Goal: Task Accomplishment & Management: Manage account settings

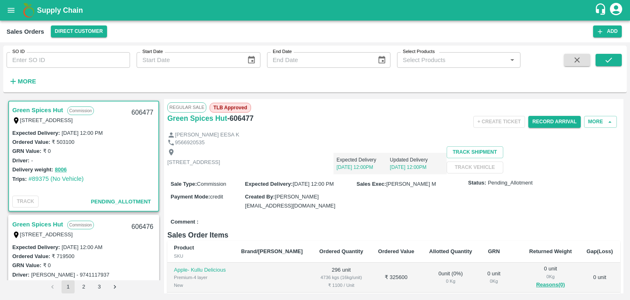
click at [619, 7] on icon "account of current user" at bounding box center [616, 9] width 12 height 12
click at [582, 45] on li "Logout" at bounding box center [596, 44] width 63 height 14
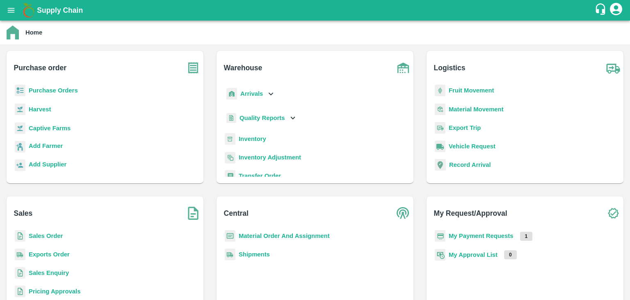
click at [47, 235] on b "Sales Order" at bounding box center [46, 235] width 34 height 7
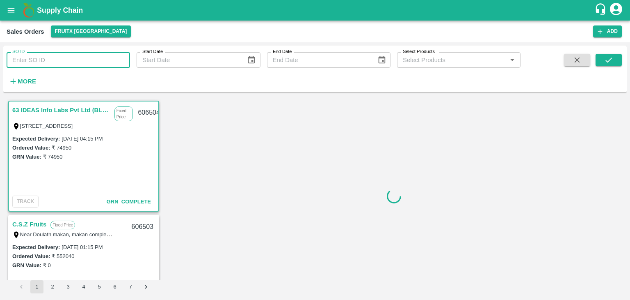
click at [82, 59] on input "SO ID" at bounding box center [68, 60] width 123 height 16
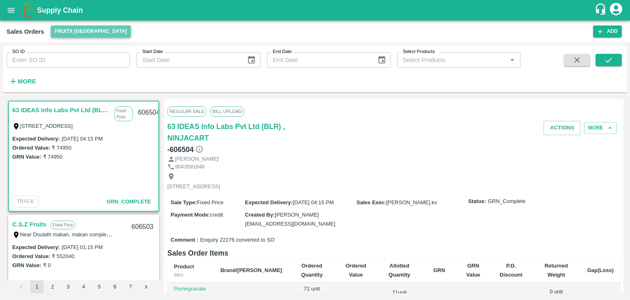
click at [92, 33] on button "FruitX [GEOGRAPHIC_DATA]" at bounding box center [91, 31] width 80 height 12
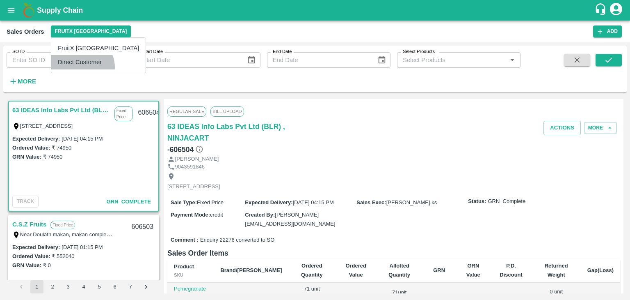
click at [82, 67] on li "Direct Customer" at bounding box center [98, 62] width 94 height 14
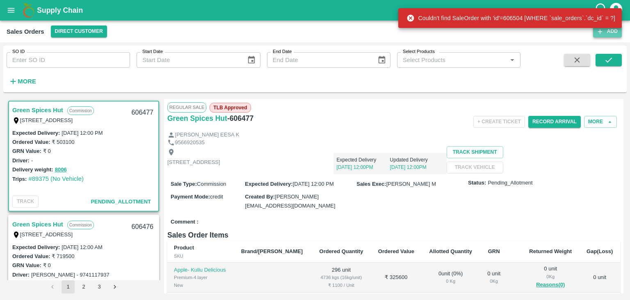
click at [604, 33] on icon "button" at bounding box center [600, 31] width 7 height 7
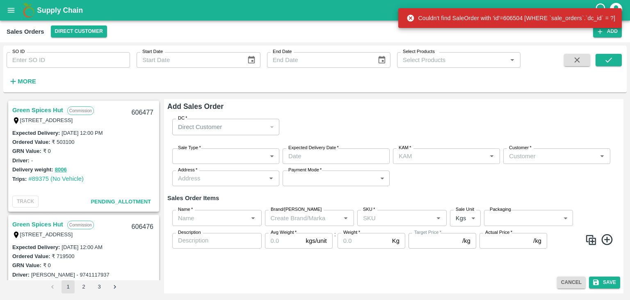
type input "[PERSON_NAME]"
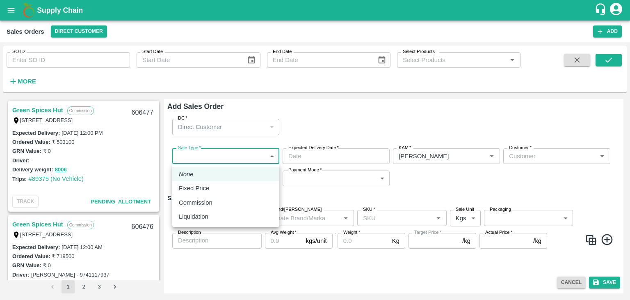
click at [271, 156] on body "Supply Chain Sales Orders Direct Customer Add SO ID SO ID Start Date Start Date…" at bounding box center [315, 150] width 630 height 300
click at [213, 204] on div "Commission" at bounding box center [198, 202] width 38 height 9
type input "2"
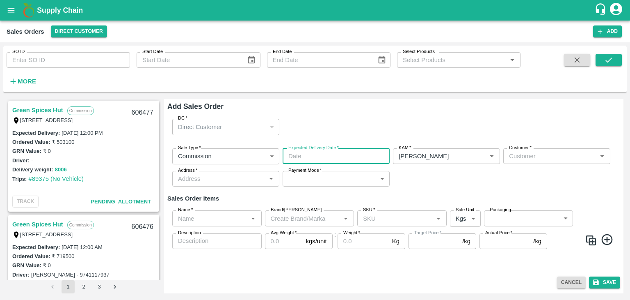
type input "DD/MM/YYYY hh:mm aa"
click at [321, 157] on input "DD/MM/YYYY hh:mm aa" at bounding box center [333, 156] width 101 height 16
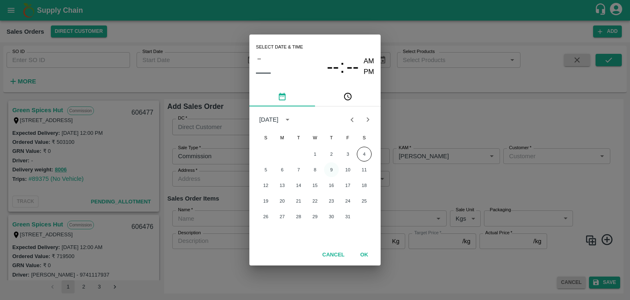
click at [331, 168] on button "9" at bounding box center [331, 169] width 15 height 15
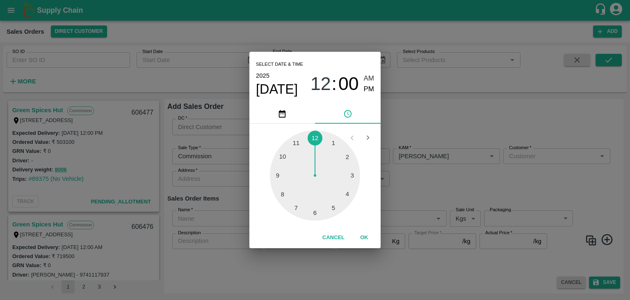
click at [313, 215] on div at bounding box center [315, 175] width 90 height 90
type input "[DATE] 06:00 AM"
click at [369, 80] on span "AM" at bounding box center [369, 78] width 11 height 11
click at [366, 234] on button "OK" at bounding box center [364, 237] width 26 height 14
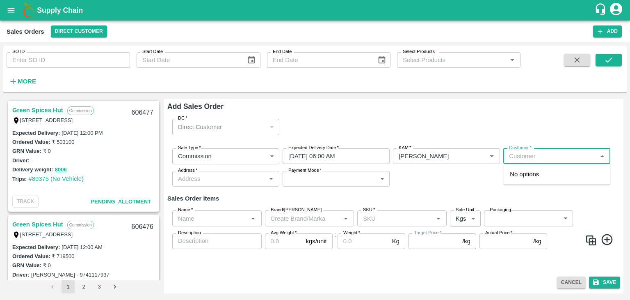
click at [531, 159] on input "Customer   *" at bounding box center [550, 156] width 89 height 11
click at [549, 174] on p "T.[PERSON_NAME] And Sons" at bounding box center [551, 173] width 82 height 9
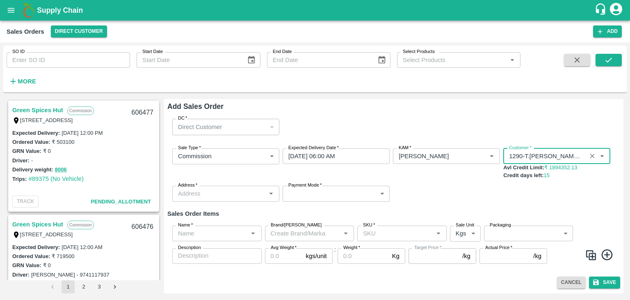
type input "1290-T.[PERSON_NAME] And Sons"
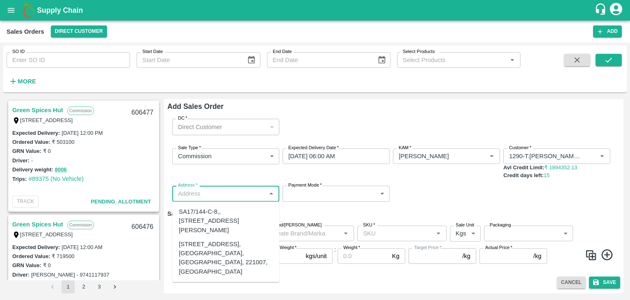
click at [233, 196] on input "Address   *" at bounding box center [219, 193] width 89 height 11
click at [209, 265] on div "[STREET_ADDRESS], [GEOGRAPHIC_DATA], [GEOGRAPHIC_DATA], 221007, [GEOGRAPHIC_DAT…" at bounding box center [226, 257] width 94 height 37
type input "[STREET_ADDRESS], [GEOGRAPHIC_DATA], [GEOGRAPHIC_DATA], 221007, [GEOGRAPHIC_DAT…"
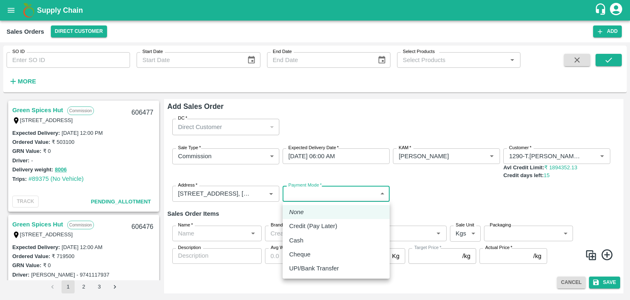
click at [303, 194] on body "Supply Chain Sales Orders Direct Customer Add SO ID SO ID Start Date Start Date…" at bounding box center [315, 150] width 630 height 300
click at [302, 225] on p "Credit (Pay Later)" at bounding box center [313, 225] width 48 height 9
type input "credit"
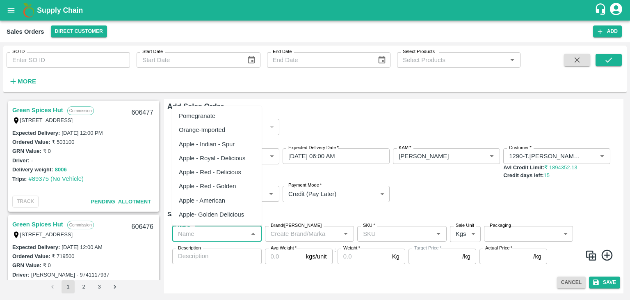
click at [229, 233] on input "Name   *" at bounding box center [210, 233] width 71 height 11
click at [214, 116] on div "Pomegranate" at bounding box center [197, 115] width 37 height 9
type input "Pomegranate"
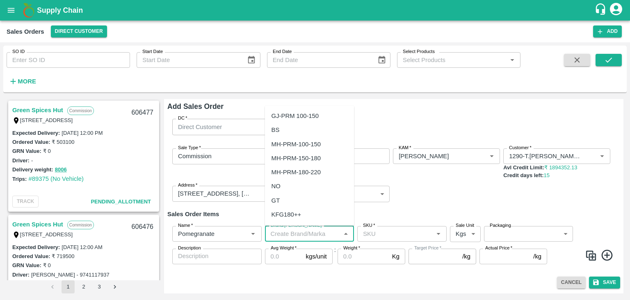
click at [305, 229] on input "Brand/[PERSON_NAME]" at bounding box center [303, 233] width 71 height 11
click at [277, 170] on div "TS" at bounding box center [276, 172] width 8 height 9
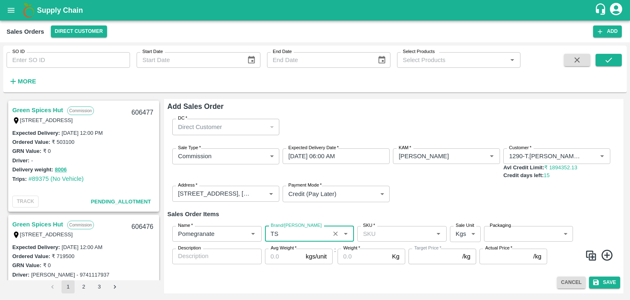
type input "TS"
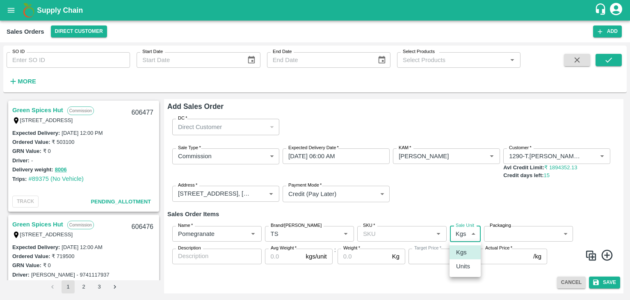
click at [472, 235] on body "Supply Chain Sales Orders Direct Customer Add SO ID SO ID Start Date Start Date…" at bounding box center [315, 150] width 630 height 300
click at [468, 269] on p "Units" at bounding box center [463, 265] width 14 height 9
type input "2"
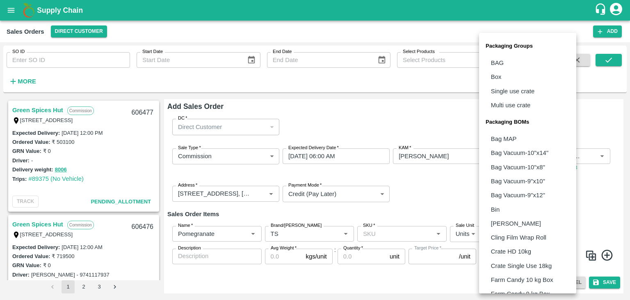
click at [517, 237] on body "Supply Chain Sales Orders Direct Customer Add SO ID SO ID Start Date Start Date…" at bounding box center [315, 150] width 630 height 300
click at [495, 80] on p "Box" at bounding box center [496, 76] width 11 height 9
type input "GRP/1"
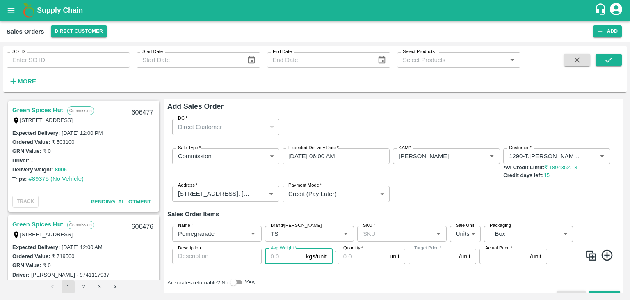
click at [284, 255] on input "Avg Weight   *" at bounding box center [284, 256] width 38 height 16
type input "10"
click at [354, 261] on input "Quantity   *" at bounding box center [362, 256] width 49 height 16
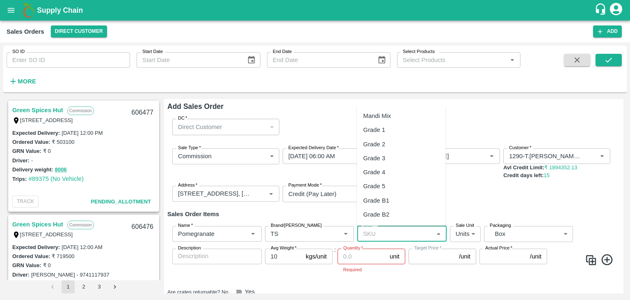
click at [377, 233] on input "SKU   *" at bounding box center [395, 233] width 71 height 11
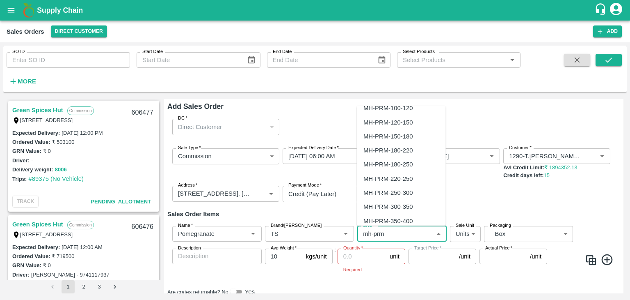
scroll to position [23, 0]
click at [392, 204] on div "MH-PRM-300-350" at bounding box center [388, 205] width 49 height 9
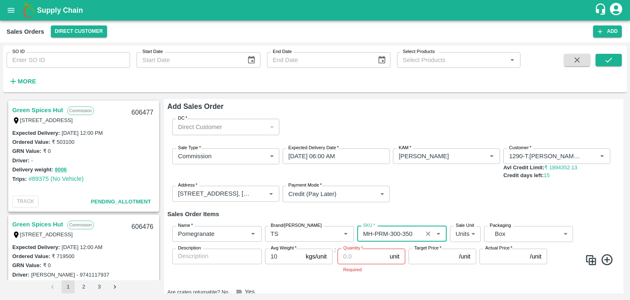
type input "MH-PRM-300-350"
click at [359, 257] on input "Quantity   *" at bounding box center [362, 256] width 49 height 16
type input "5"
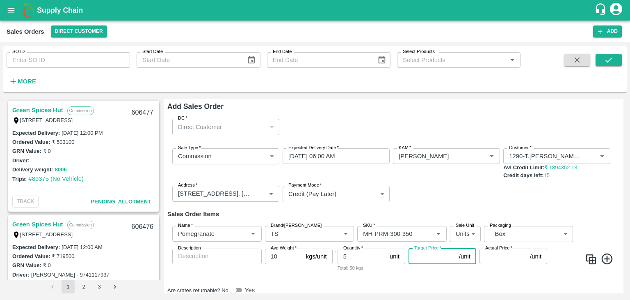
click at [423, 254] on input "Target Price   *" at bounding box center [432, 256] width 47 height 16
type input "1300"
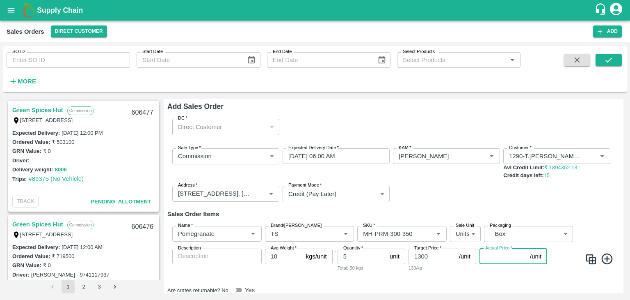
click at [489, 256] on input "Actual Price   *" at bounding box center [503, 256] width 47 height 16
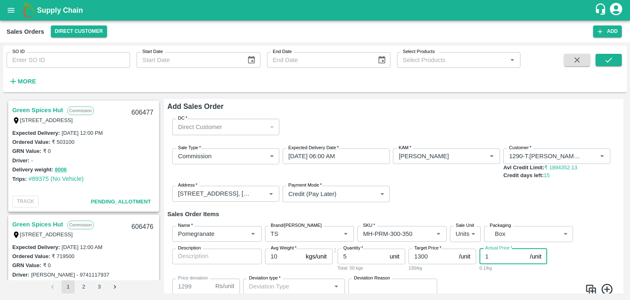
type input "13"
type input "1287"
type input "130"
type input "1170"
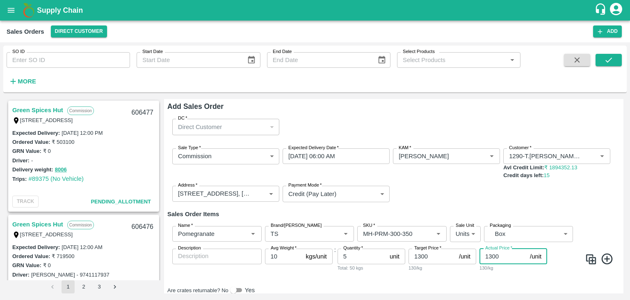
type input "1300"
click at [607, 259] on icon at bounding box center [606, 258] width 11 height 11
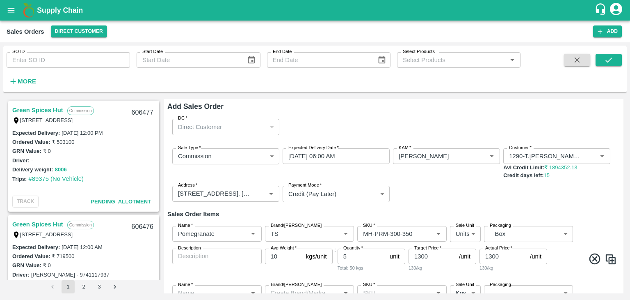
click at [607, 259] on img at bounding box center [611, 259] width 12 height 12
type input "Pomegranate"
type input "TS"
type input "MH-PRM-300-350"
type input "2"
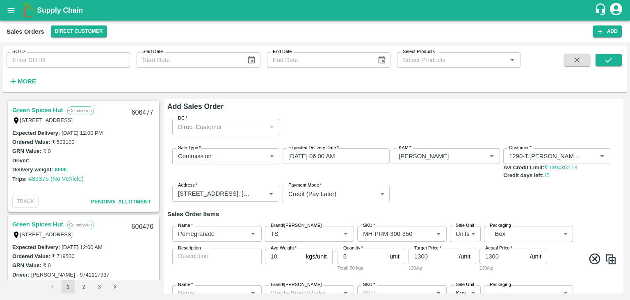
type input "GRP/1"
type input "10"
type input "1300"
click at [611, 262] on img at bounding box center [611, 259] width 12 height 12
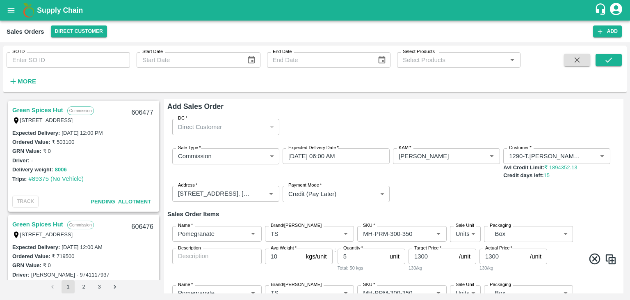
type input "Pomegranate"
type input "TS"
type input "MH-PRM-300-350"
type input "2"
type input "GRP/1"
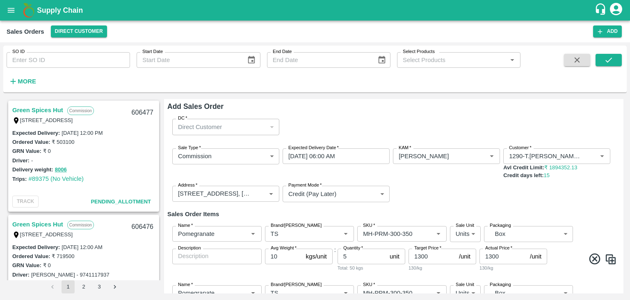
type input "10"
type input "1300"
click at [611, 262] on img at bounding box center [611, 259] width 12 height 12
type input "Pomegranate"
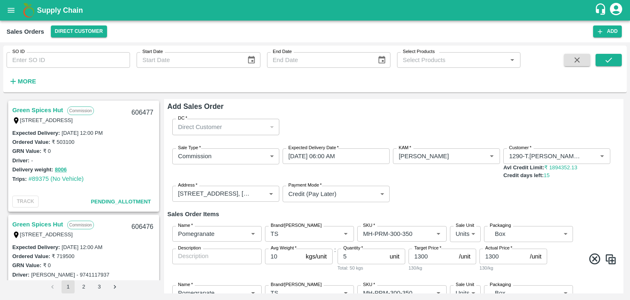
type input "TS"
type input "MH-PRM-300-350"
type input "2"
type input "GRP/1"
type input "10"
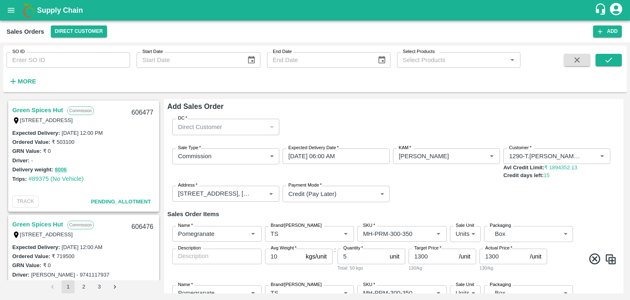
type input "1300"
click at [611, 262] on img at bounding box center [611, 259] width 12 height 12
type input "Pomegranate"
type input "TS"
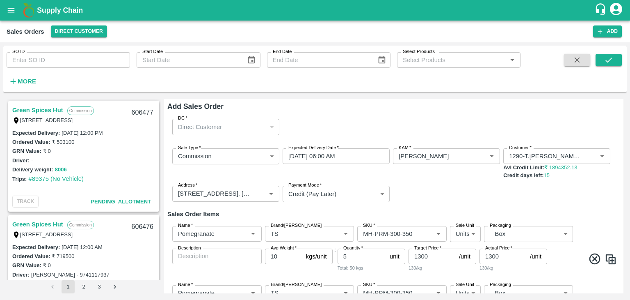
type input "MH-PRM-300-350"
type input "2"
type input "GRP/1"
type input "10"
type input "1300"
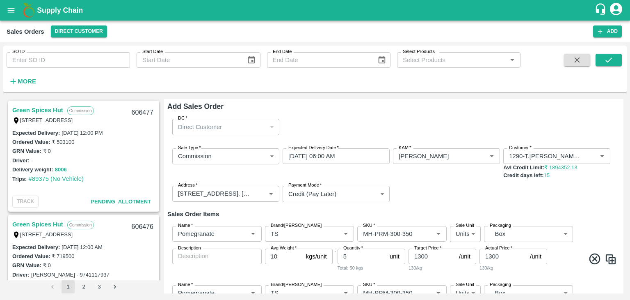
type input "1300"
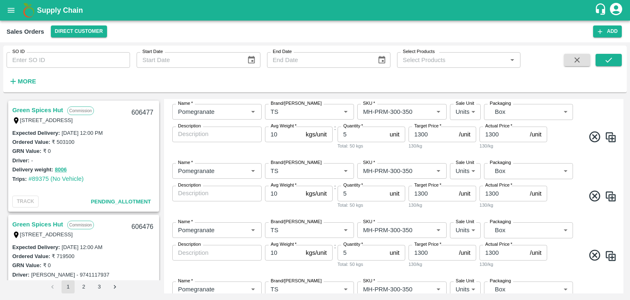
scroll to position [123, 0]
click at [347, 192] on input "5" at bounding box center [362, 192] width 49 height 16
click at [343, 192] on input "5" at bounding box center [362, 192] width 49 height 16
type input "15"
click at [420, 192] on input "1300" at bounding box center [432, 192] width 47 height 16
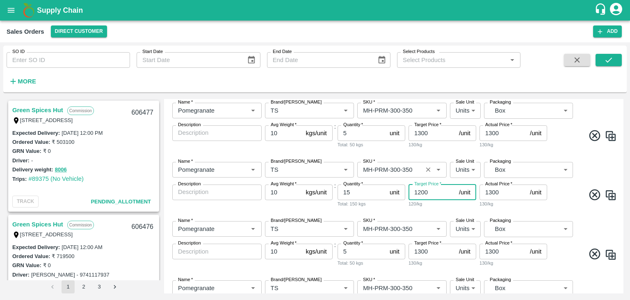
type input "1200"
click at [405, 168] on input "SKU   *" at bounding box center [390, 169] width 60 height 11
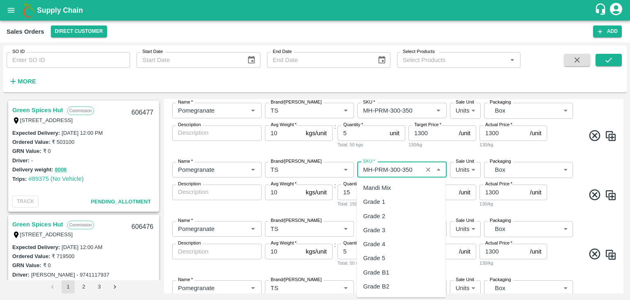
scroll to position [573, 0]
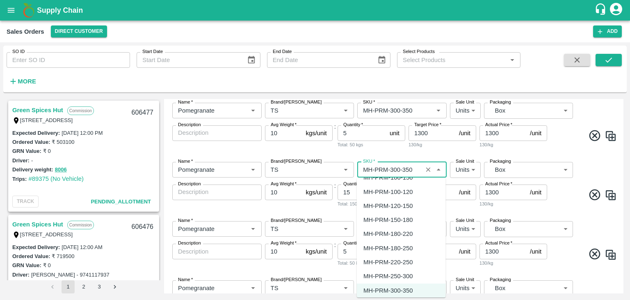
click at [398, 275] on div "MH-PRM-250-300" at bounding box center [388, 275] width 49 height 9
type input "MH-PRM-250-300"
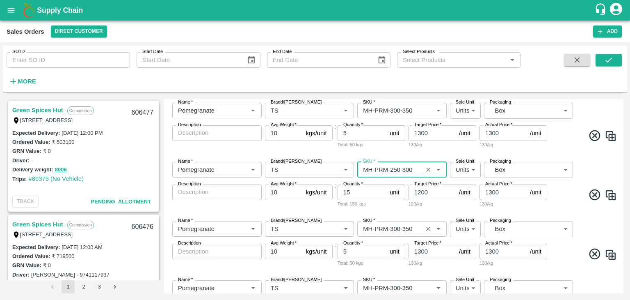
click at [394, 226] on input "SKU   *" at bounding box center [390, 228] width 60 height 11
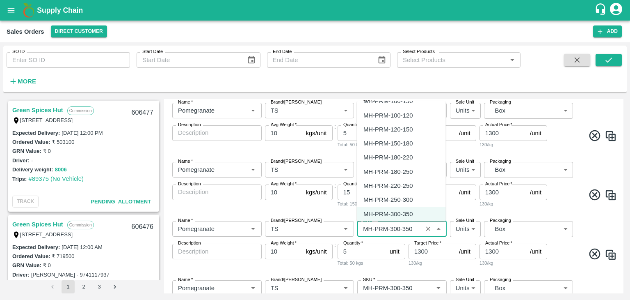
click at [396, 185] on div "MH-PRM-220-250" at bounding box center [388, 185] width 49 height 9
type input "MH-PRM-220-250"
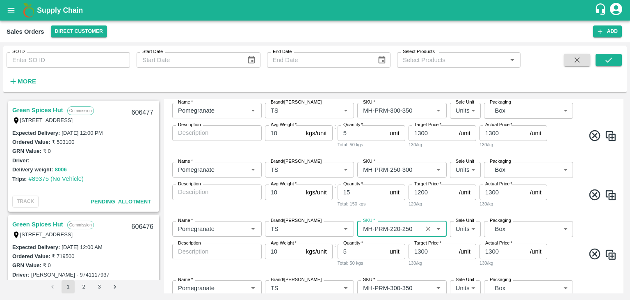
click at [351, 249] on input "5" at bounding box center [362, 251] width 49 height 16
type input "23"
click at [421, 250] on input "1300" at bounding box center [432, 251] width 47 height 16
type input "1100"
click at [492, 252] on input "1300" at bounding box center [503, 251] width 47 height 16
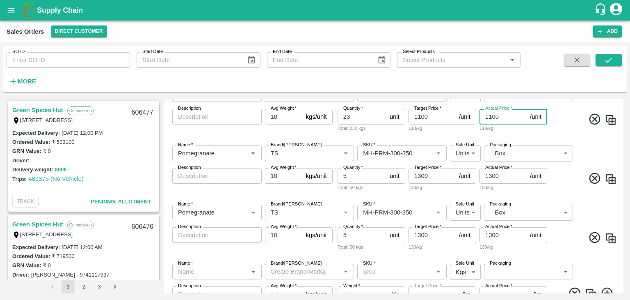
scroll to position [259, 0]
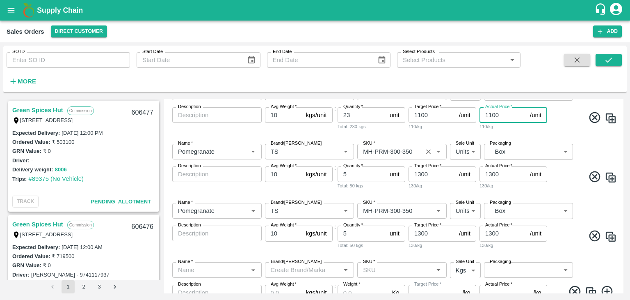
type input "1100"
click at [414, 151] on input "SKU   *" at bounding box center [390, 151] width 60 height 11
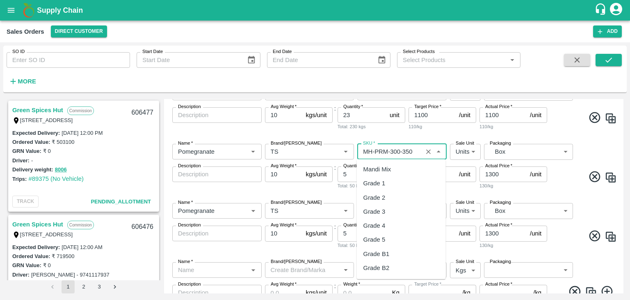
scroll to position [573, 0]
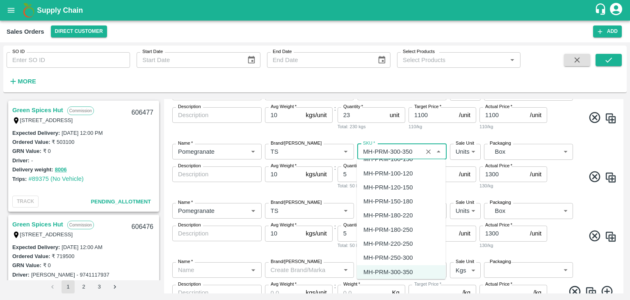
click at [400, 229] on div "MH-PRM-180-250" at bounding box center [388, 229] width 49 height 9
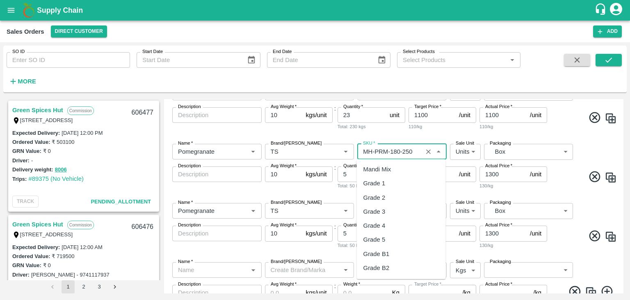
click at [413, 149] on input "SKU   *" at bounding box center [390, 151] width 60 height 11
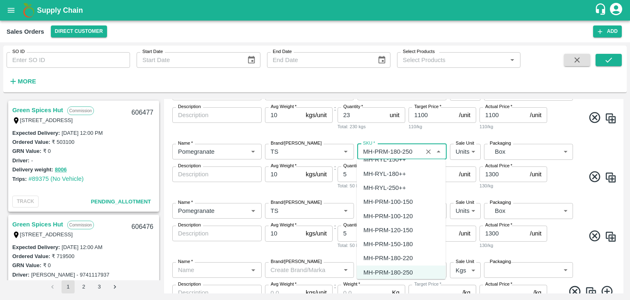
click at [400, 257] on div "MH-PRM-180-220" at bounding box center [388, 258] width 49 height 9
type input "MH-PRM-180-220"
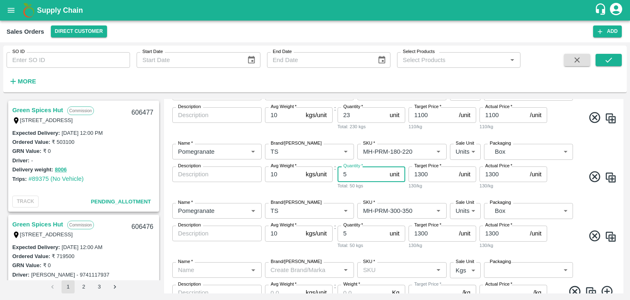
click at [354, 174] on input "5" at bounding box center [362, 174] width 49 height 16
type input "32"
click at [350, 235] on input "5" at bounding box center [362, 233] width 49 height 16
type input "27"
click at [402, 210] on input "SKU   *" at bounding box center [390, 210] width 60 height 11
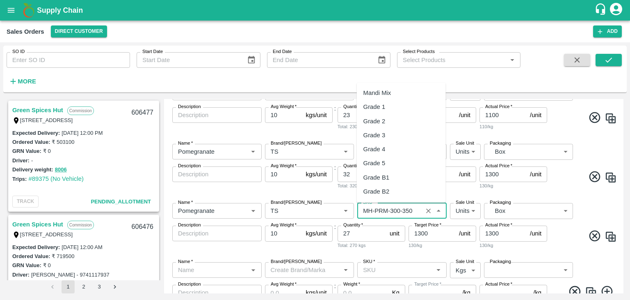
scroll to position [573, 0]
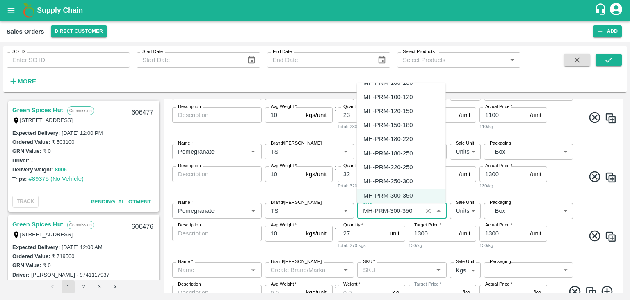
click at [396, 114] on div "MH-PRM-120-150" at bounding box center [388, 110] width 49 height 9
type input "MH-PRM-120-150"
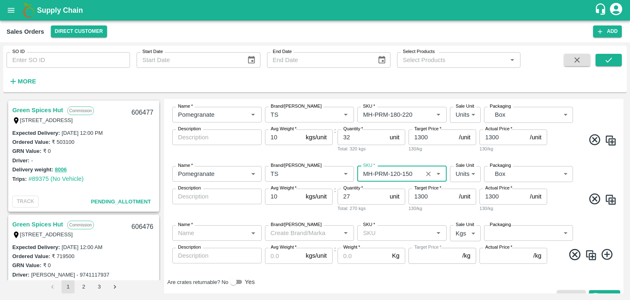
scroll to position [310, 0]
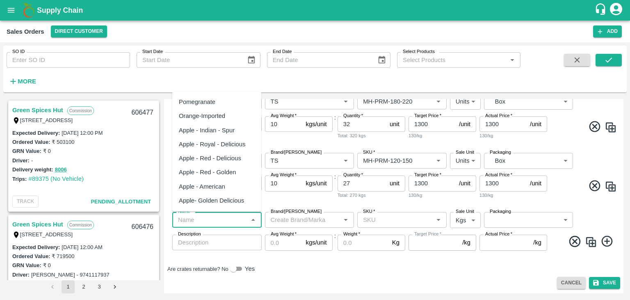
click at [218, 222] on input "Name   *" at bounding box center [210, 219] width 71 height 11
click at [207, 99] on div "Pomegranate" at bounding box center [197, 101] width 37 height 9
type input "Pomegranate"
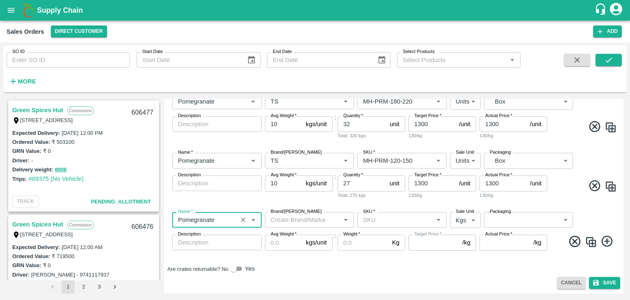
click at [290, 220] on input "Brand/[PERSON_NAME]" at bounding box center [303, 219] width 71 height 11
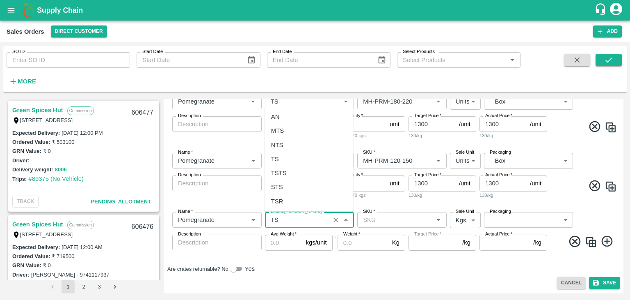
click at [278, 156] on div "TS" at bounding box center [275, 158] width 8 height 9
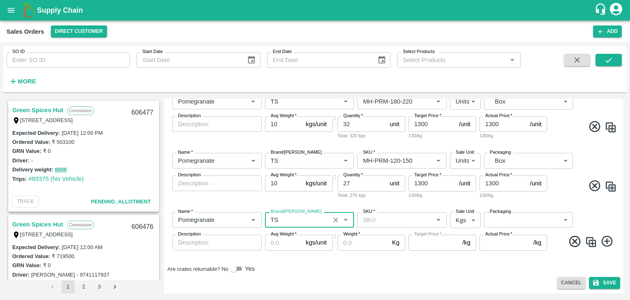
type input "TS"
click at [375, 220] on input "SKU   *" at bounding box center [395, 219] width 71 height 11
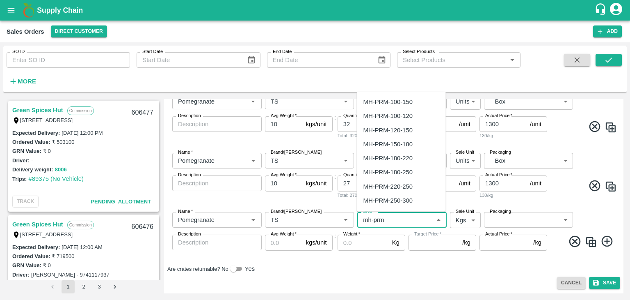
click at [396, 118] on div "MH-PRM-100-120" at bounding box center [388, 115] width 49 height 9
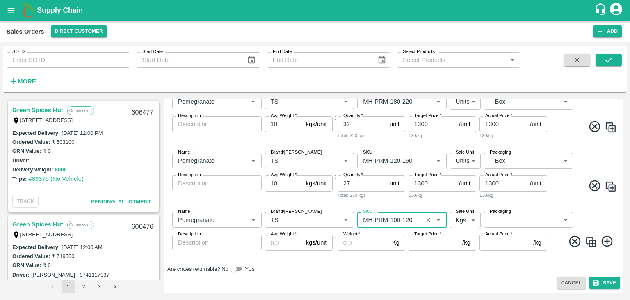
type input "MH-PRM-100-120"
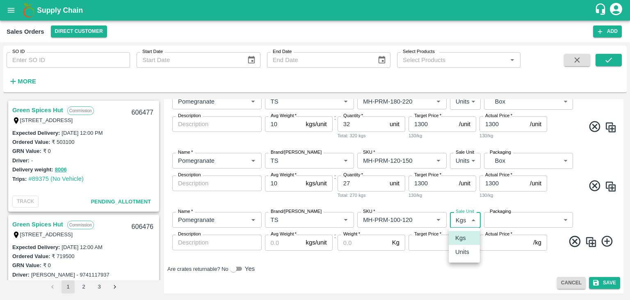
click at [463, 219] on body "Supply Chain Sales Orders Direct Customer Add SO ID SO ID Start Date Start Date…" at bounding box center [315, 150] width 630 height 300
click at [463, 252] on p "Units" at bounding box center [462, 251] width 14 height 9
type input "2"
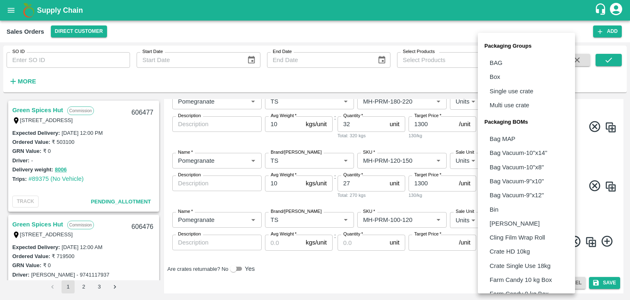
click at [500, 220] on body "Supply Chain Sales Orders Direct Customer Add SO ID SO ID Start Date Start Date…" at bounding box center [315, 150] width 630 height 300
click at [497, 77] on p "Box" at bounding box center [495, 76] width 11 height 9
type input "GRP/1"
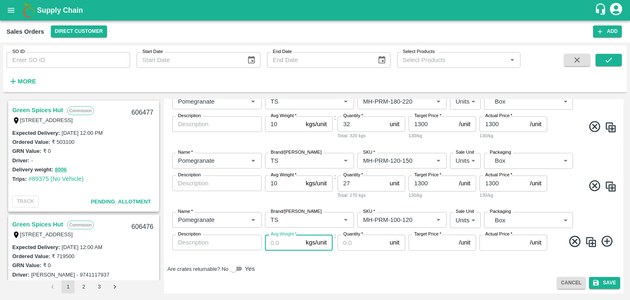
click at [279, 242] on input "Avg Weight   *" at bounding box center [284, 242] width 38 height 16
type input "10"
click at [352, 240] on input "Quantity   *" at bounding box center [362, 242] width 49 height 16
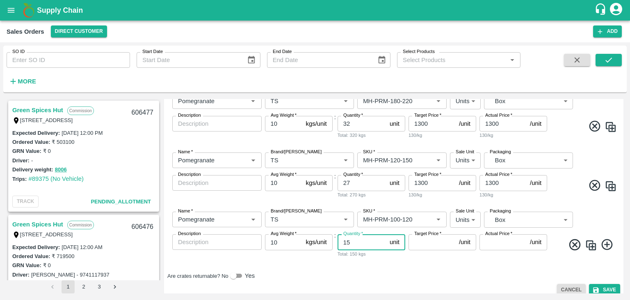
type input "15"
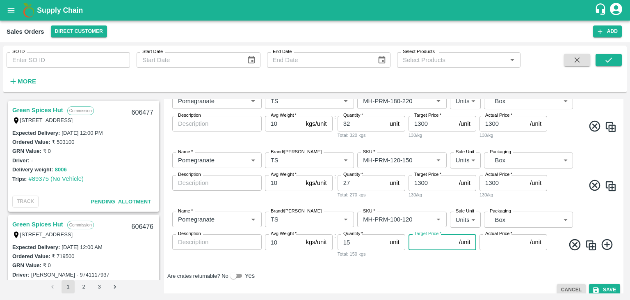
click at [423, 243] on input "Target Price   *" at bounding box center [432, 242] width 47 height 16
click at [465, 264] on div "DC   * Direct Customer 6 DC Sale Type   * Commission 2 Sale Type Expected Deliv…" at bounding box center [393, 42] width 453 height 480
click at [623, 227] on div "Green Spices Hut Commission [STREET_ADDRESS] 606477 Expected Delivery : [DATE] …" at bounding box center [315, 196] width 624 height 201
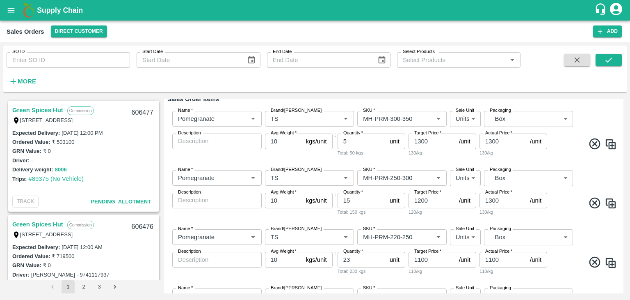
scroll to position [115, 0]
click at [491, 198] on input "1300" at bounding box center [503, 200] width 47 height 16
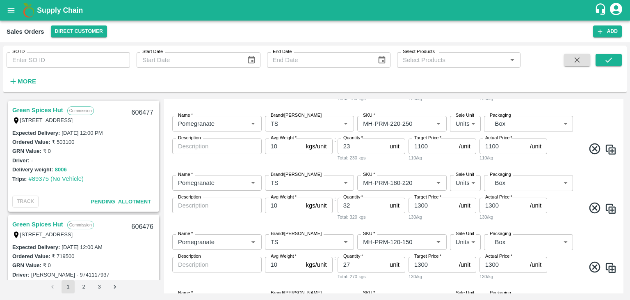
scroll to position [229, 0]
type input "1200"
click at [421, 205] on input "1300" at bounding box center [432, 205] width 47 height 16
type input "1000"
click at [492, 203] on input "1300" at bounding box center [503, 205] width 47 height 16
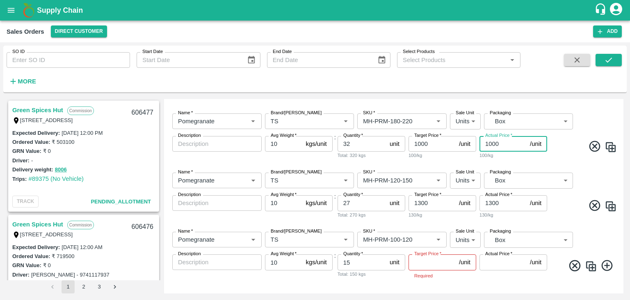
scroll to position [290, 0]
type input "1000"
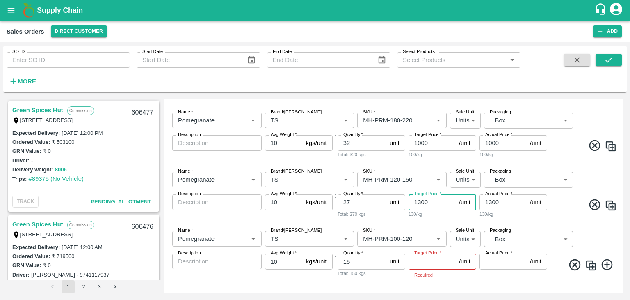
click at [421, 202] on input "1300" at bounding box center [432, 202] width 47 height 16
type input "800"
click at [490, 201] on input "1300" at bounding box center [503, 202] width 47 height 16
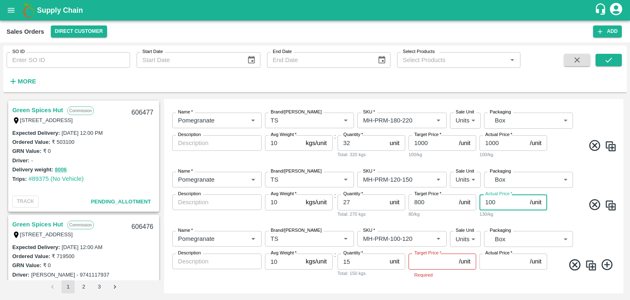
type input "00"
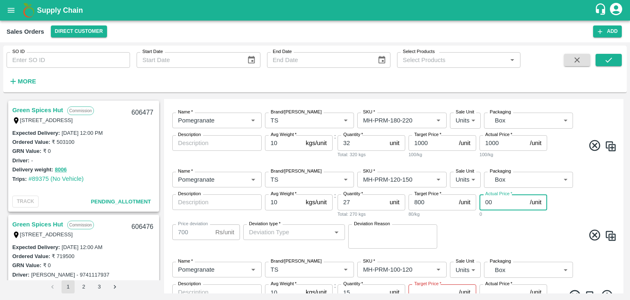
type input "800"
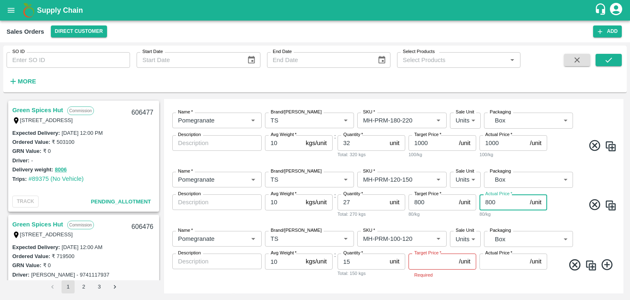
type input "800"
click at [422, 261] on input "Target Price   *" at bounding box center [432, 261] width 47 height 16
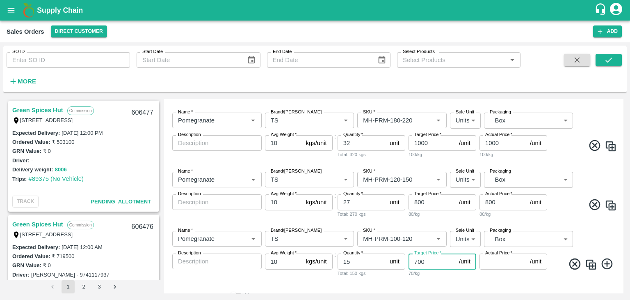
type input "700"
click at [489, 263] on input "Actual Price   *" at bounding box center [503, 261] width 47 height 16
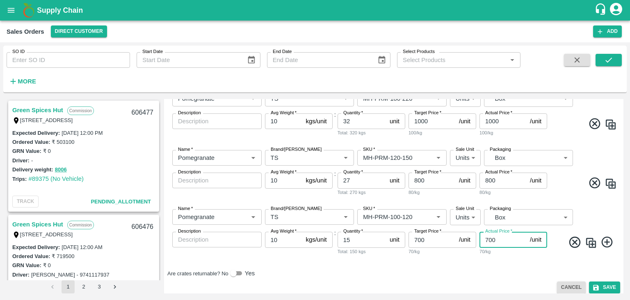
scroll to position [318, 0]
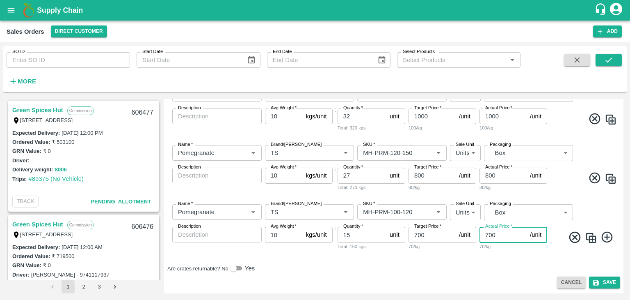
type input "700"
click at [629, 247] on div "SO ID SO ID Start Date Start Date End Date End Date Select Products Select Prod…" at bounding box center [315, 170] width 630 height 257
drag, startPoint x: 629, startPoint y: 247, endPoint x: 624, endPoint y: 233, distance: 14.0
click at [624, 233] on div "SO ID SO ID Start Date Start Date End Date End Date Select Products Select Prod…" at bounding box center [315, 170] width 630 height 257
click at [352, 233] on input "15" at bounding box center [362, 234] width 49 height 16
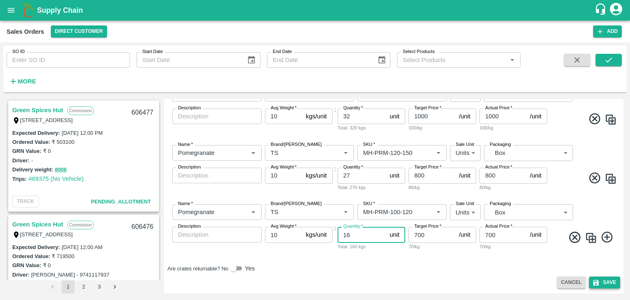
type input "16"
click at [604, 279] on button "Save" at bounding box center [604, 282] width 31 height 12
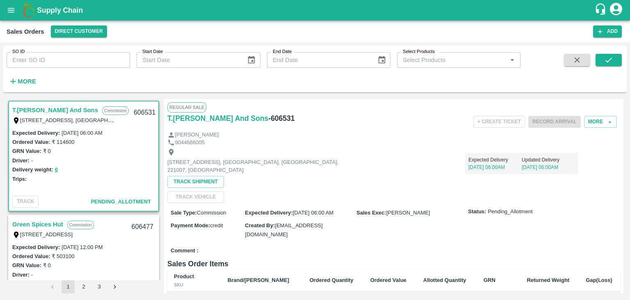
drag, startPoint x: 292, startPoint y: 119, endPoint x: 276, endPoint y: 118, distance: 16.0
drag, startPoint x: 276, startPoint y: 118, endPoint x: 269, endPoint y: 116, distance: 6.9
click at [269, 116] on h6 "- 606531" at bounding box center [281, 117] width 26 height 11
drag, startPoint x: 265, startPoint y: 119, endPoint x: 279, endPoint y: 116, distance: 14.6
drag, startPoint x: 279, startPoint y: 116, endPoint x: 198, endPoint y: 128, distance: 82.1
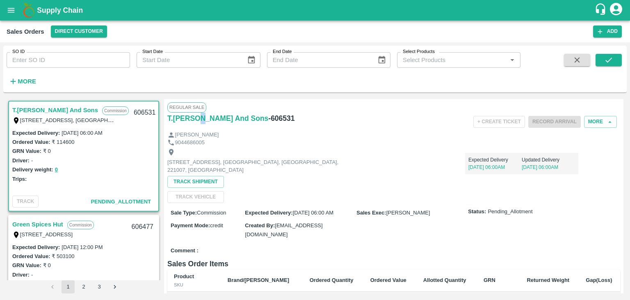
click at [198, 128] on div "T.[PERSON_NAME] And Sons - 606531" at bounding box center [242, 121] width 151 height 18
drag, startPoint x: 288, startPoint y: 119, endPoint x: 277, endPoint y: 117, distance: 11.2
drag, startPoint x: 277, startPoint y: 117, endPoint x: 295, endPoint y: 120, distance: 18.3
click at [295, 120] on div "Regular Sale T.[PERSON_NAME] And Sons - 606531 + Create Ticket Record Arrival M…" at bounding box center [394, 196] width 460 height 194
click at [295, 120] on div "T.[PERSON_NAME] And Sons - 606531" at bounding box center [242, 117] width 151 height 11
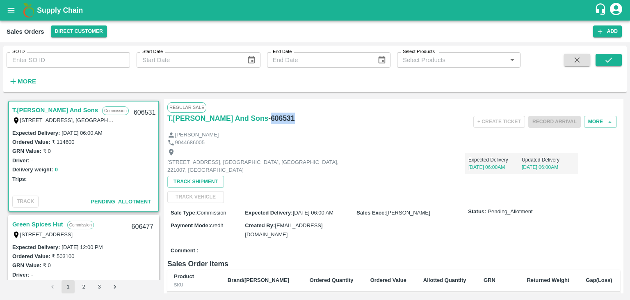
drag, startPoint x: 288, startPoint y: 120, endPoint x: 264, endPoint y: 115, distance: 23.9
click at [268, 115] on h6 "- 606531" at bounding box center [281, 117] width 26 height 11
copy h6 "606531"
click at [263, 125] on div "T.[PERSON_NAME] And Sons - 606531" at bounding box center [242, 121] width 151 height 18
drag, startPoint x: 287, startPoint y: 116, endPoint x: 273, endPoint y: 117, distance: 14.0
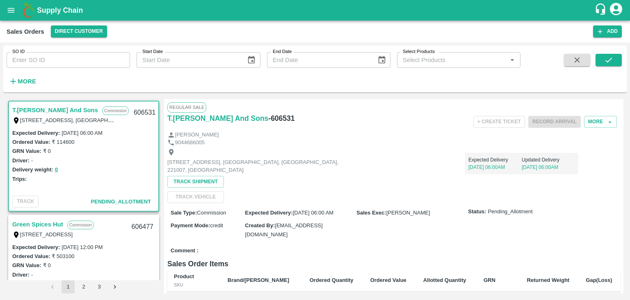
drag, startPoint x: 273, startPoint y: 117, endPoint x: 305, endPoint y: 96, distance: 37.8
click at [305, 96] on div "T.[PERSON_NAME] And Sons Commission Shop [STREET_ADDRESS] 221007, [GEOGRAPHIC_D…" at bounding box center [315, 196] width 624 height 201
drag, startPoint x: 290, startPoint y: 118, endPoint x: 263, endPoint y: 119, distance: 26.7
drag, startPoint x: 263, startPoint y: 119, endPoint x: 276, endPoint y: 99, distance: 23.4
click at [276, 99] on div "T.[PERSON_NAME] And Sons Commission Shop [STREET_ADDRESS] 221007, [GEOGRAPHIC_D…" at bounding box center [315, 196] width 624 height 201
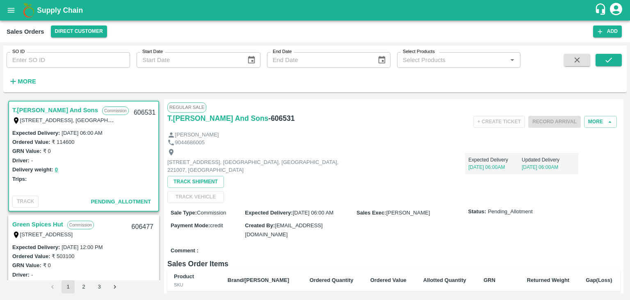
drag, startPoint x: 265, startPoint y: 117, endPoint x: 286, endPoint y: 119, distance: 20.2
drag, startPoint x: 286, startPoint y: 119, endPoint x: 153, endPoint y: 112, distance: 132.7
click at [153, 112] on div "606531" at bounding box center [145, 112] width 32 height 19
drag, startPoint x: 153, startPoint y: 112, endPoint x: 136, endPoint y: 113, distance: 16.8
drag, startPoint x: 136, startPoint y: 113, endPoint x: 264, endPoint y: 118, distance: 128.1
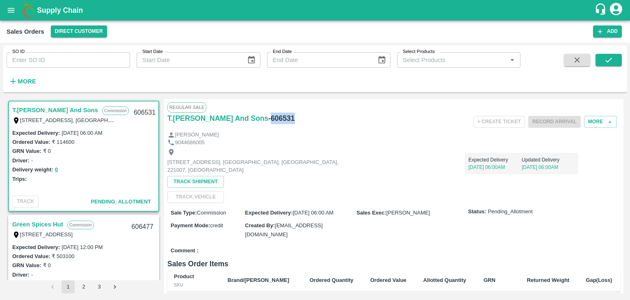
click at [264, 118] on div "T.[PERSON_NAME] And Sons - 606531" at bounding box center [242, 117] width 151 height 11
click at [268, 118] on h6 "- 606531" at bounding box center [281, 117] width 26 height 11
drag, startPoint x: 289, startPoint y: 117, endPoint x: 268, endPoint y: 97, distance: 29.6
click at [268, 97] on div "T.[PERSON_NAME] And Sons Commission Shop [STREET_ADDRESS] 221007, [GEOGRAPHIC_D…" at bounding box center [315, 196] width 624 height 201
click at [594, 122] on button "More" at bounding box center [600, 122] width 33 height 12
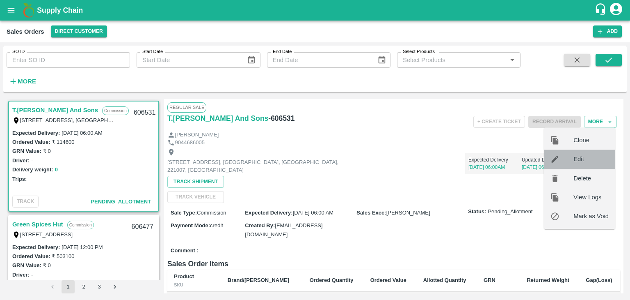
click at [581, 156] on span "Edit" at bounding box center [591, 159] width 35 height 9
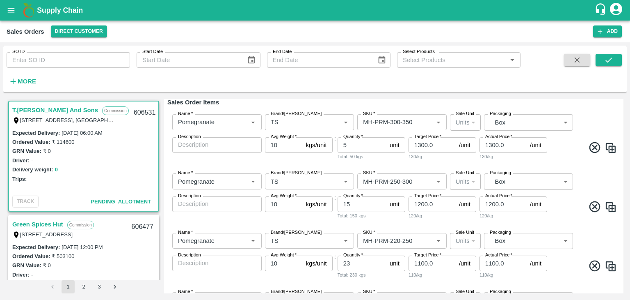
scroll to position [97, 0]
click at [422, 144] on input "1300.0" at bounding box center [432, 144] width 47 height 16
type input "1200.0"
click at [492, 144] on input "1300.0" at bounding box center [503, 144] width 47 height 16
type input "1200.0"
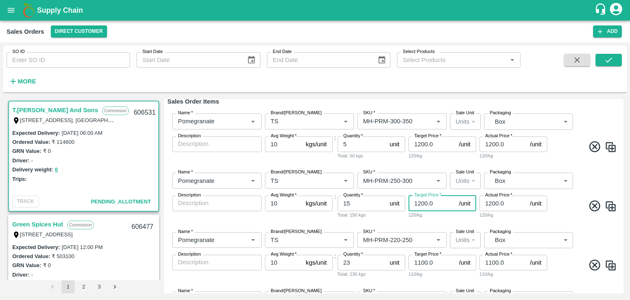
click at [422, 204] on input "1200.0" at bounding box center [432, 203] width 47 height 16
type input "1100.0"
click at [492, 202] on input "1200.0" at bounding box center [503, 203] width 47 height 16
type input "1100.0"
click at [419, 261] on input "1100.0" at bounding box center [432, 262] width 47 height 16
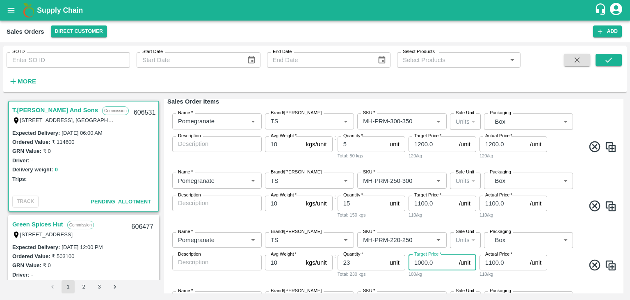
type input "1000.0"
click at [492, 261] on input "1100.0" at bounding box center [503, 262] width 47 height 16
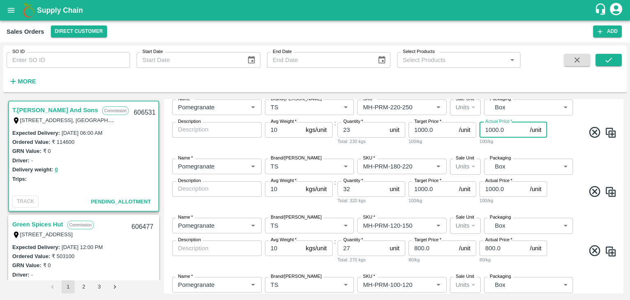
scroll to position [235, 0]
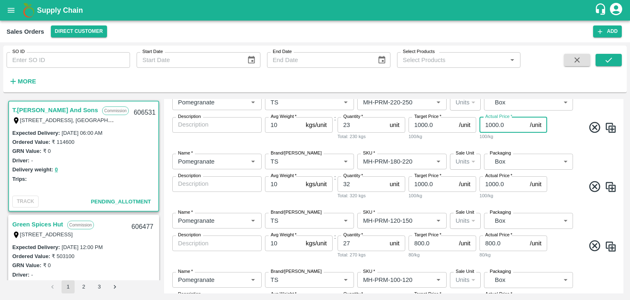
type input "1000.0"
click at [420, 182] on input "1000.0" at bounding box center [432, 184] width 47 height 16
type input "900.0"
click at [492, 183] on input "1000.0" at bounding box center [503, 184] width 47 height 16
type input "900.0"
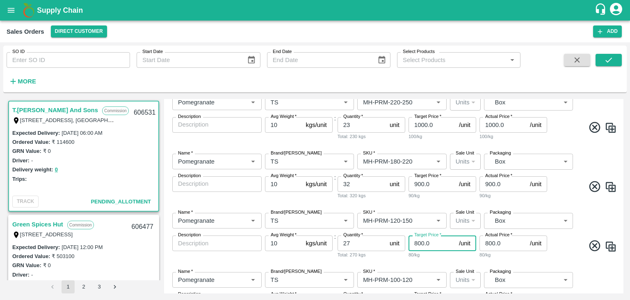
click at [418, 241] on input "800.0" at bounding box center [432, 243] width 47 height 16
type input "700.0"
click at [488, 243] on input "800.0" at bounding box center [503, 243] width 47 height 16
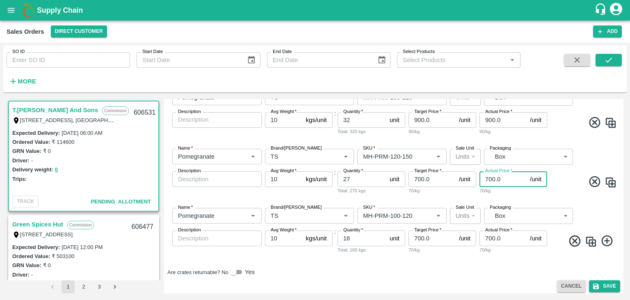
scroll to position [302, 0]
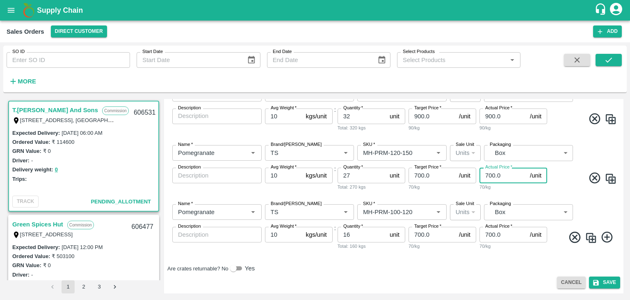
type input "700.0"
click at [418, 233] on input "700.0" at bounding box center [432, 234] width 47 height 16
type input "600.0"
click at [489, 236] on input "700.0" at bounding box center [503, 234] width 47 height 16
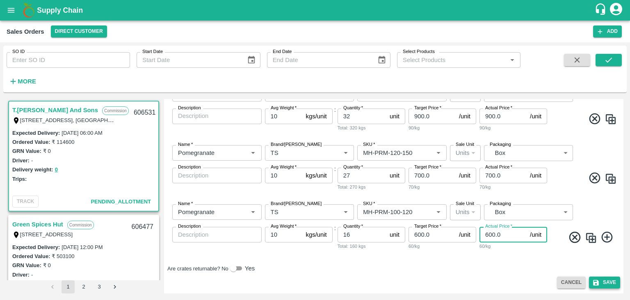
type input "600.0"
click at [606, 282] on button "Save" at bounding box center [604, 282] width 31 height 12
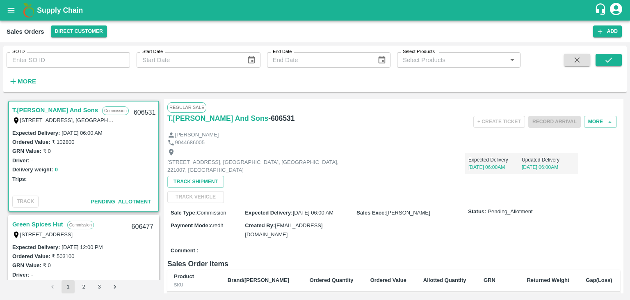
click at [624, 165] on div "T.[PERSON_NAME] And Sons Commission Shop [STREET_ADDRESS] 221007, [GEOGRAPHIC_D…" at bounding box center [315, 196] width 624 height 201
click at [607, 63] on icon "submit" at bounding box center [608, 59] width 9 height 9
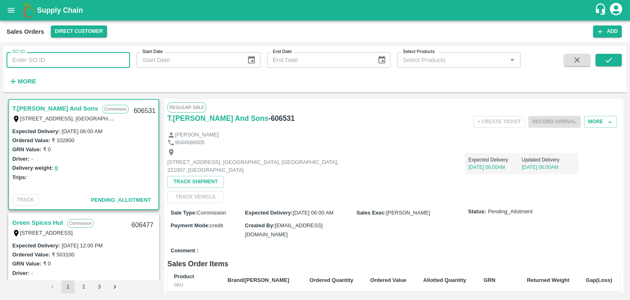
click at [49, 65] on input "SO ID" at bounding box center [68, 60] width 123 height 16
click at [617, 31] on button "Add" at bounding box center [607, 31] width 29 height 12
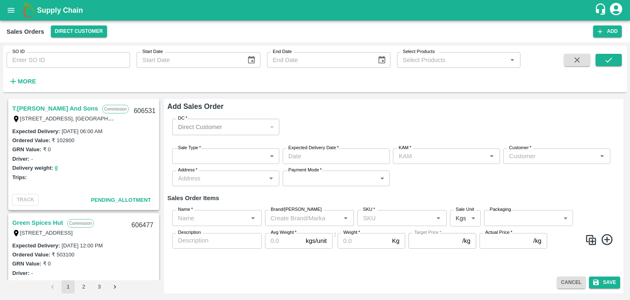
type input "[PERSON_NAME]"
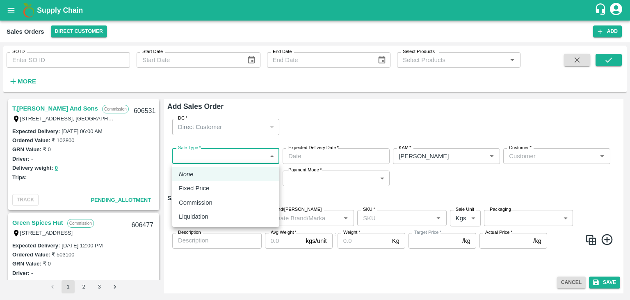
click at [224, 155] on body "Supply Chain Sales Orders Direct Customer Add SO ID SO ID Start Date Start Date…" at bounding box center [315, 150] width 630 height 300
click at [203, 205] on p "Commission" at bounding box center [196, 202] width 34 height 9
type input "2"
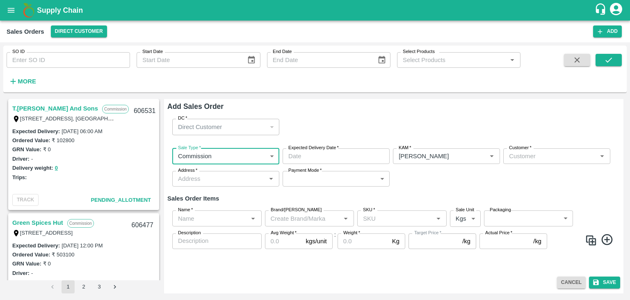
type input "DD/MM/YYYY hh:mm aa"
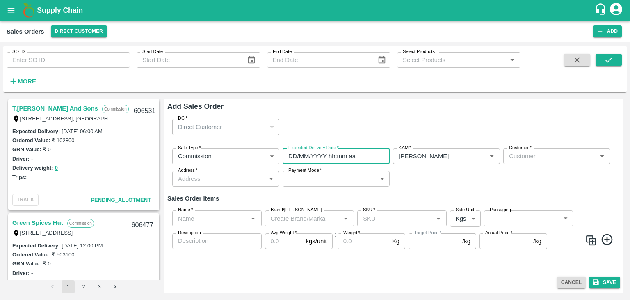
click at [305, 156] on input "DD/MM/YYYY hh:mm aa" at bounding box center [333, 156] width 101 height 16
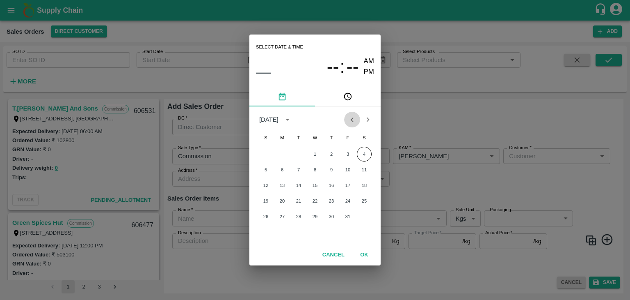
click at [353, 119] on icon "Previous month" at bounding box center [352, 119] width 9 height 9
click at [368, 117] on icon "Next month" at bounding box center [368, 119] width 9 height 9
click at [348, 119] on icon "Previous month" at bounding box center [352, 119] width 9 height 9
click at [317, 186] on button "17" at bounding box center [315, 185] width 15 height 15
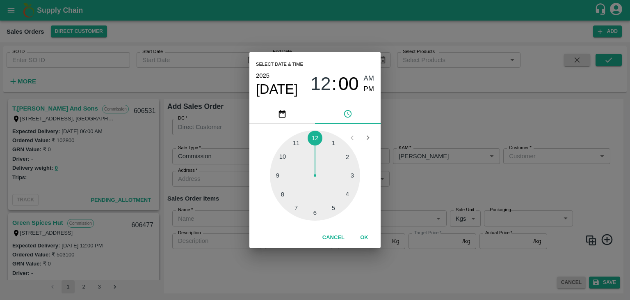
click at [319, 209] on div at bounding box center [315, 175] width 90 height 90
click at [369, 78] on span "AM" at bounding box center [369, 78] width 11 height 11
click at [317, 211] on div at bounding box center [315, 175] width 90 height 90
type input "[DATE] 06:30 AM"
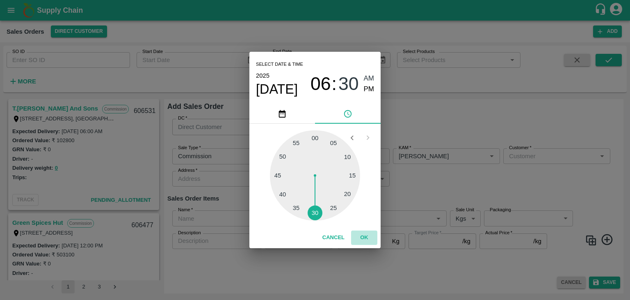
click at [362, 238] on button "OK" at bounding box center [364, 237] width 26 height 14
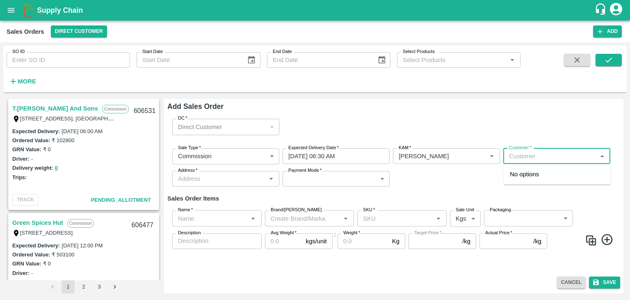
click at [537, 154] on input "Customer   *" at bounding box center [550, 156] width 89 height 11
type input "t.kishore"
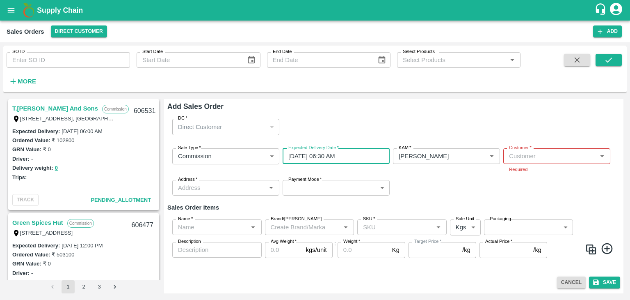
click at [337, 160] on input "[DATE] 06:30 AM" at bounding box center [333, 156] width 101 height 16
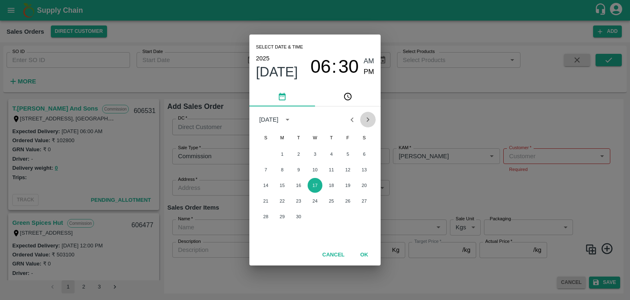
click at [366, 122] on icon "Next month" at bounding box center [368, 119] width 9 height 9
click at [366, 156] on button "4" at bounding box center [364, 153] width 15 height 15
type input "[DATE] 06:30 AM"
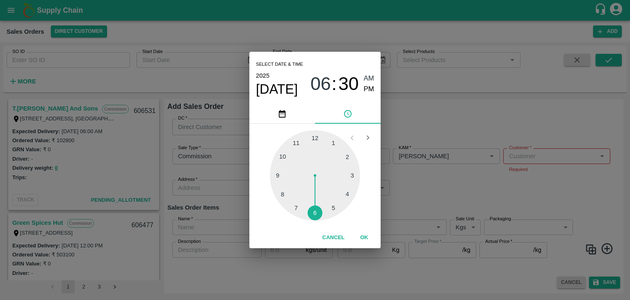
click at [315, 210] on div at bounding box center [315, 175] width 90 height 90
click at [367, 78] on span "AM" at bounding box center [369, 78] width 11 height 11
click at [364, 237] on button "OK" at bounding box center [364, 237] width 26 height 14
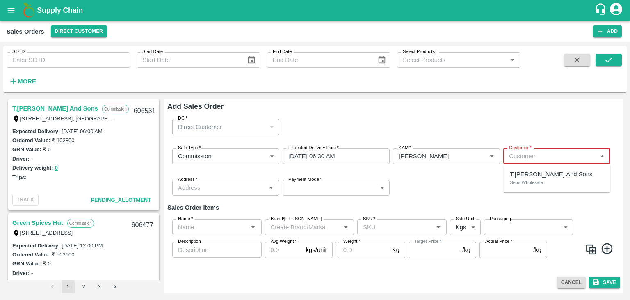
click at [519, 155] on input "Customer   *" at bounding box center [550, 156] width 89 height 11
click at [531, 176] on p "T.[PERSON_NAME] And Sons" at bounding box center [551, 173] width 82 height 9
type input "1290-T.[PERSON_NAME] And Sons"
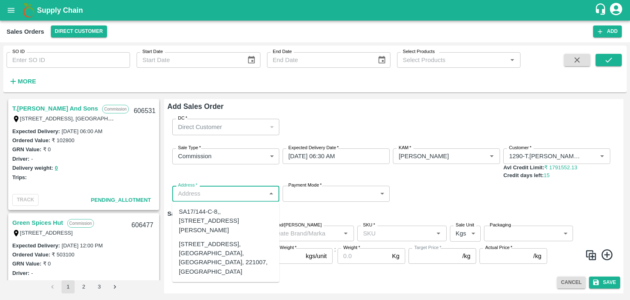
click at [210, 198] on input "Address   *" at bounding box center [219, 193] width 89 height 11
click at [209, 260] on div "[STREET_ADDRESS], [GEOGRAPHIC_DATA], [GEOGRAPHIC_DATA], 221007, [GEOGRAPHIC_DAT…" at bounding box center [226, 257] width 94 height 37
type input "[STREET_ADDRESS], [GEOGRAPHIC_DATA], [GEOGRAPHIC_DATA], 221007, [GEOGRAPHIC_DAT…"
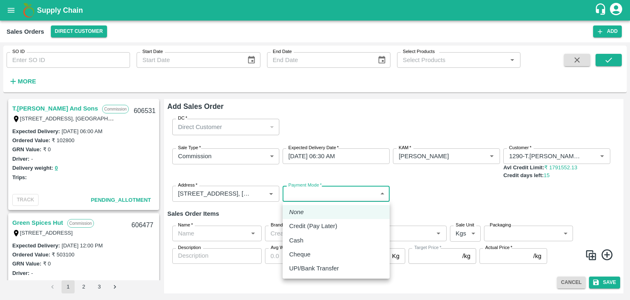
click at [328, 193] on body "Supply Chain Sales Orders Direct Customer Add SO ID SO ID Start Date Start Date…" at bounding box center [315, 150] width 630 height 300
click at [310, 222] on p "Credit (Pay Later)" at bounding box center [313, 225] width 48 height 9
type input "credit"
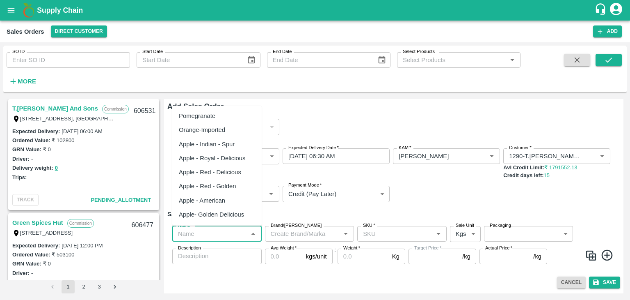
click at [227, 234] on input "Name   *" at bounding box center [210, 233] width 71 height 11
click at [233, 158] on div "Apple - Royal - Delicious" at bounding box center [212, 157] width 67 height 9
type input "Apple - Royal - Delicious"
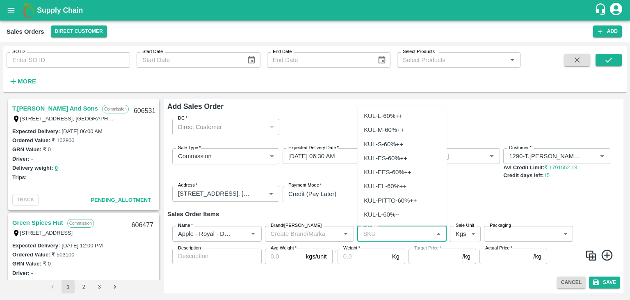
click at [374, 232] on input "SKU   *" at bounding box center [395, 233] width 71 height 11
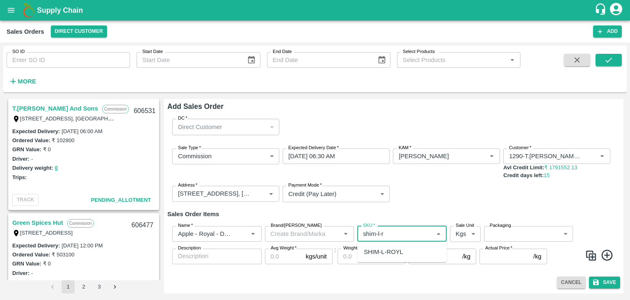
click at [377, 251] on div "SHIM-L-ROYL" at bounding box center [383, 251] width 39 height 9
type input "SHIM-L-ROYL"
click at [377, 251] on input "Weight   *" at bounding box center [363, 256] width 51 height 16
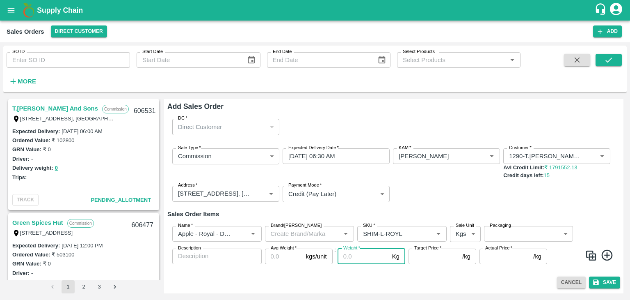
click at [377, 251] on input "Weight   *" at bounding box center [363, 256] width 51 height 16
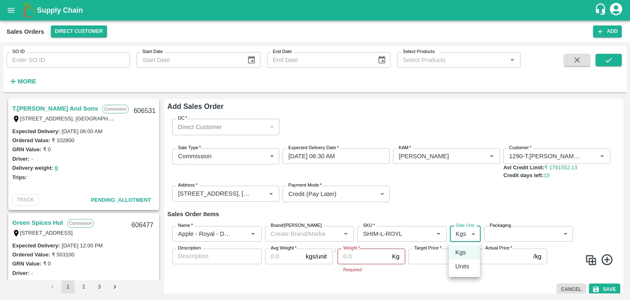
click at [467, 232] on body "Supply Chain Sales Orders Direct Customer Add SO ID SO ID Start Date Start Date…" at bounding box center [315, 150] width 630 height 300
click at [467, 264] on p "Units" at bounding box center [462, 265] width 14 height 9
type input "2"
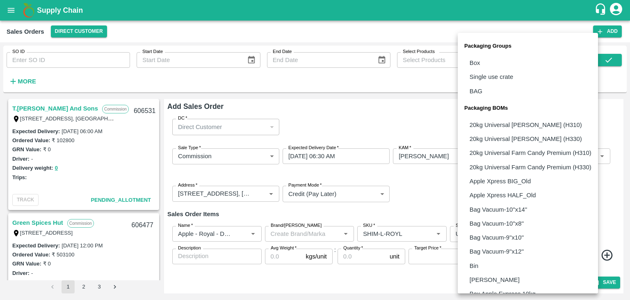
click at [509, 232] on body "Supply Chain Sales Orders Direct Customer Add SO ID SO ID Start Date Start Date…" at bounding box center [315, 150] width 630 height 300
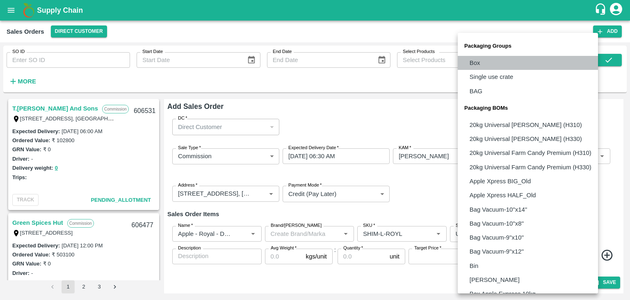
click at [474, 64] on p "Box" at bounding box center [475, 62] width 11 height 9
type input "GRP/1"
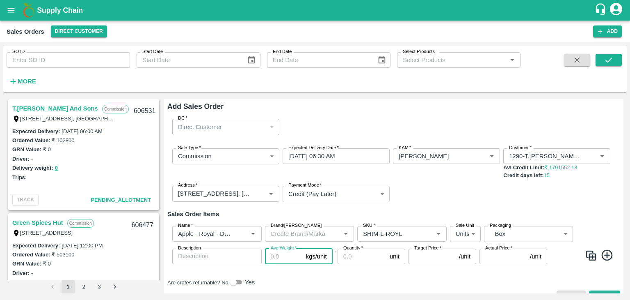
click at [277, 256] on input "Avg Weight   *" at bounding box center [284, 256] width 38 height 16
type input "25"
click at [350, 256] on input "Quantity   *" at bounding box center [362, 256] width 49 height 16
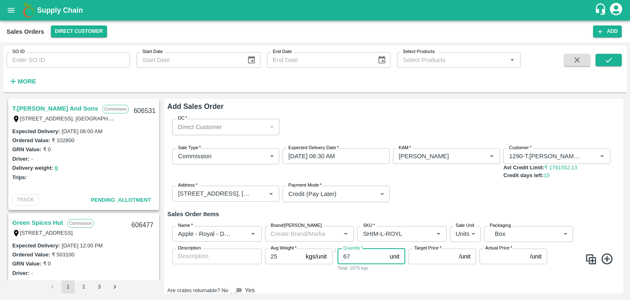
type input "67"
click at [422, 257] on input "Target Price   *" at bounding box center [432, 256] width 47 height 16
type input "1500"
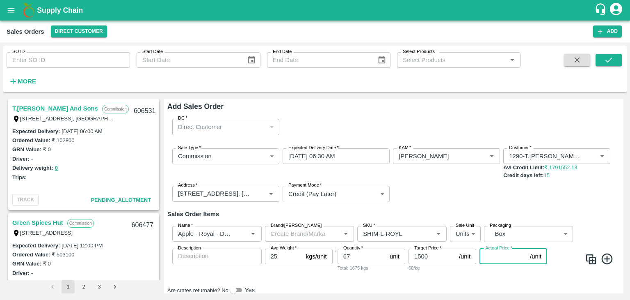
click at [494, 257] on input "Actual Price   *" at bounding box center [503, 256] width 47 height 16
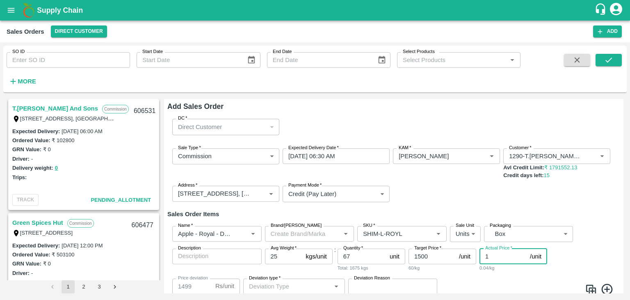
type input "15"
type input "1485"
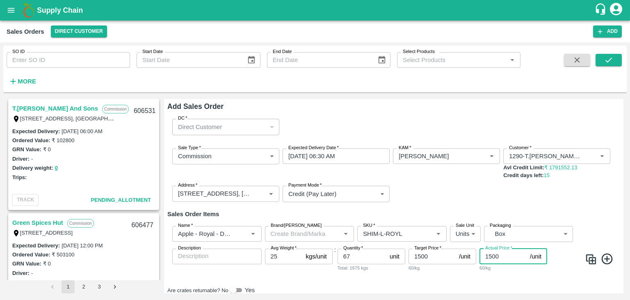
type input "1500"
click at [606, 256] on icon at bounding box center [606, 258] width 11 height 11
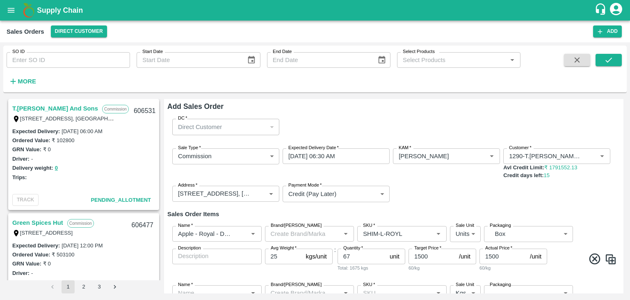
click at [611, 261] on img at bounding box center [611, 259] width 12 height 12
type input "Apple - Royal - Delicious"
type input "SHIM-L-ROYL"
type input "2"
type input "GRP/1"
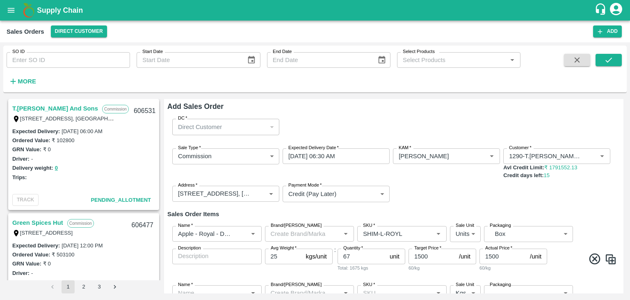
type input "25"
type input "1500"
click at [611, 261] on img at bounding box center [611, 259] width 12 height 12
type input "Apple - Royal - Delicious"
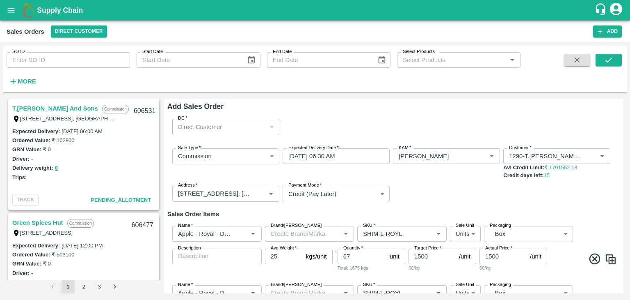
type input "SHIM-L-ROYL"
type input "2"
type input "GRP/1"
type input "25"
type input "1500"
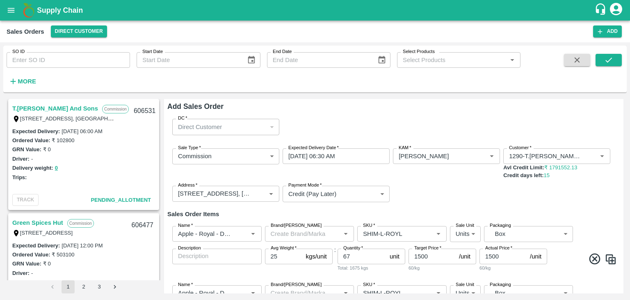
type input "1500"
click at [611, 261] on img at bounding box center [611, 259] width 12 height 12
type input "Apple - Royal - Delicious"
type input "SHIM-L-ROYL"
type input "2"
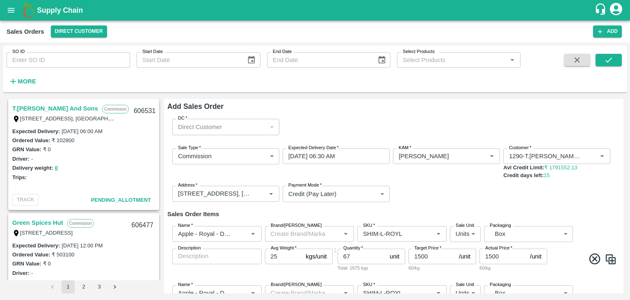
type input "GRP/1"
type input "25"
type input "1500"
click at [611, 261] on img at bounding box center [611, 259] width 12 height 12
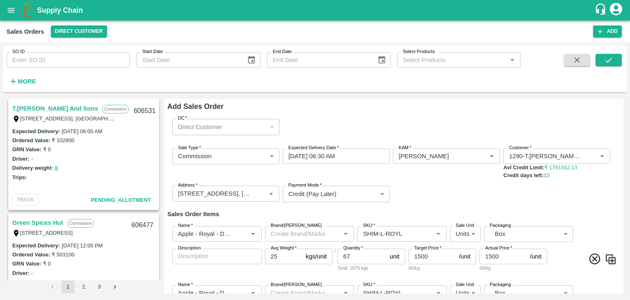
type input "Apple - Royal - Delicious"
type input "SHIM-L-ROYL"
type input "2"
type input "GRP/1"
type input "25"
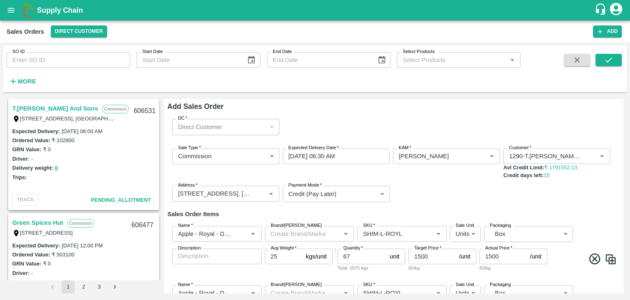
type input "1500"
click at [611, 261] on img at bounding box center [611, 259] width 12 height 12
type input "Apple - Royal - Delicious"
type input "SHIM-L-ROYL"
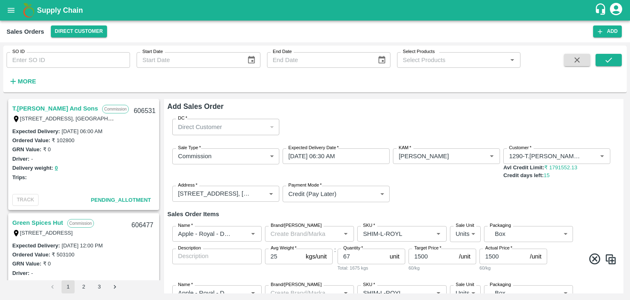
type input "2"
type input "GRP/1"
type input "25"
type input "1500"
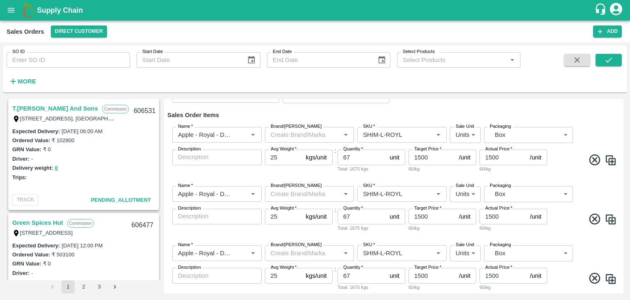
scroll to position [100, 0]
click at [354, 214] on input "67" at bounding box center [362, 215] width 49 height 16
type input "6"
type input "89"
click at [384, 191] on input "SKU   *" at bounding box center [390, 192] width 60 height 11
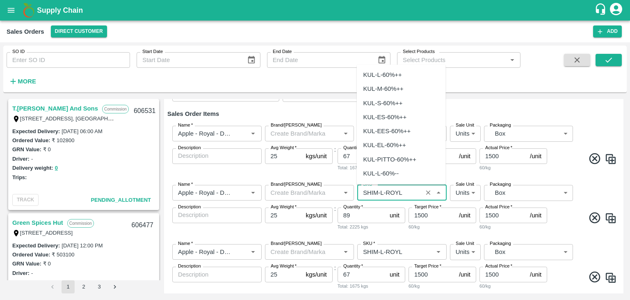
scroll to position [2191, 0]
click at [384, 192] on input "SKU   *" at bounding box center [390, 192] width 60 height 11
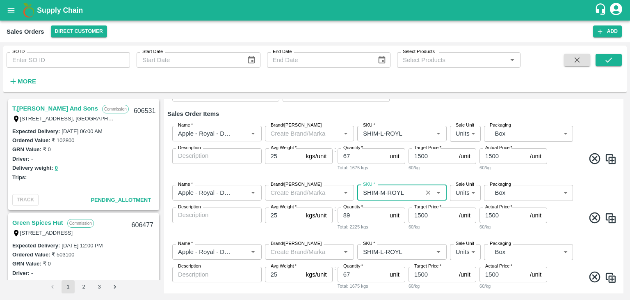
type input "SHIM-M-ROYL"
click at [357, 273] on input "67" at bounding box center [362, 274] width 49 height 16
type input "6"
type input "102"
click at [381, 251] on input "SKU   *" at bounding box center [390, 251] width 60 height 11
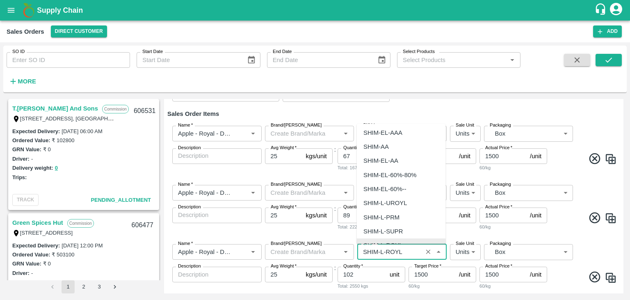
click at [382, 250] on input "SKU   *" at bounding box center [390, 251] width 60 height 11
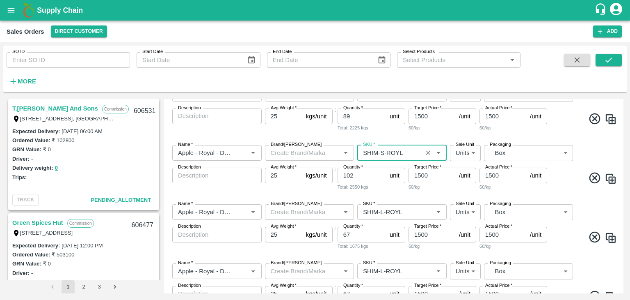
scroll to position [202, 0]
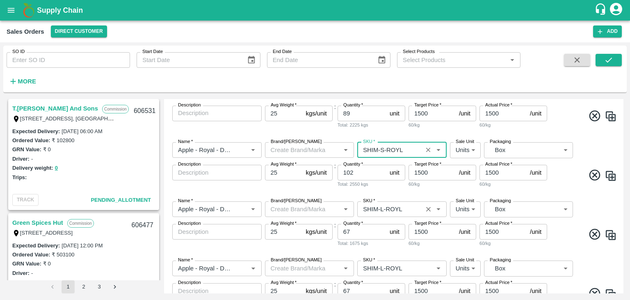
type input "SHIM-S-ROYL"
click at [382, 208] on input "SKU   *" at bounding box center [390, 209] width 60 height 11
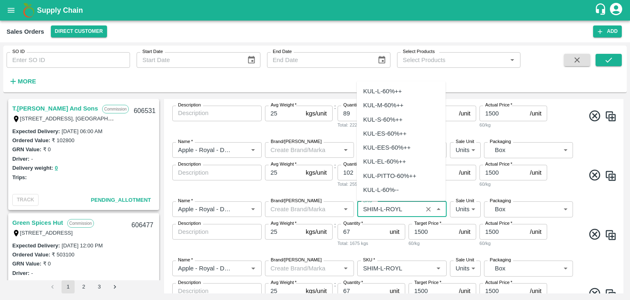
click at [382, 208] on input "SKU   *" at bounding box center [390, 209] width 60 height 11
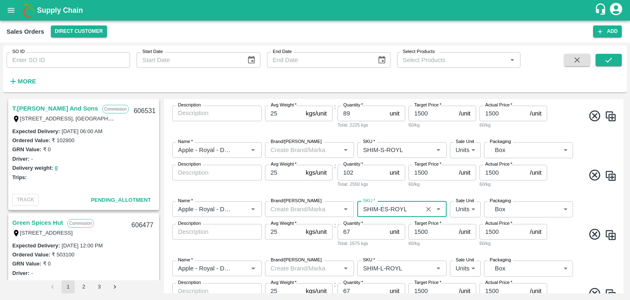
type input "SHIM-ES-ROYL"
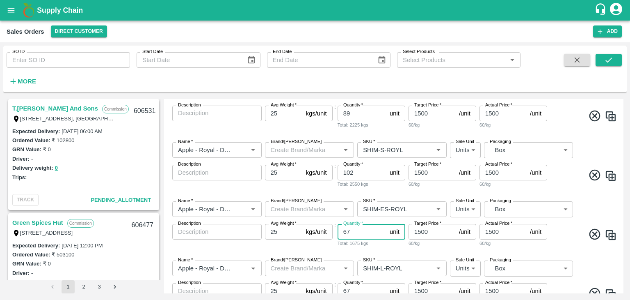
click at [355, 230] on input "67" at bounding box center [362, 232] width 49 height 16
type input "6"
type input "110"
click at [423, 232] on input "1500" at bounding box center [432, 232] width 47 height 16
type input "1250"
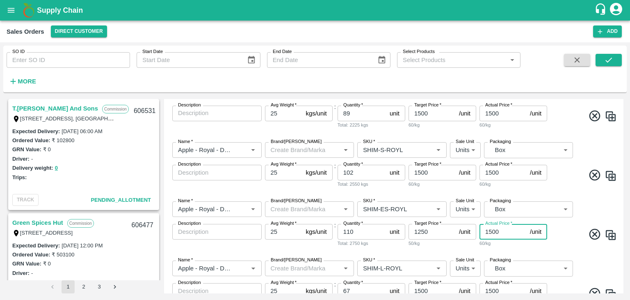
click at [495, 231] on input "1500" at bounding box center [503, 232] width 47 height 16
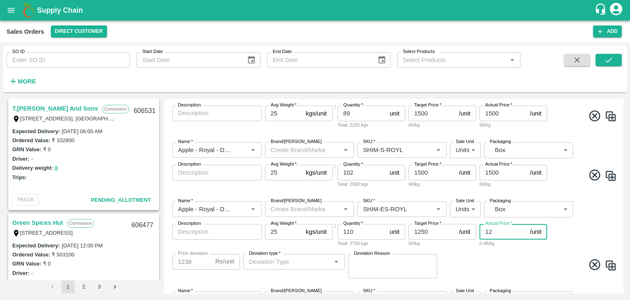
type input "125"
type input "1125"
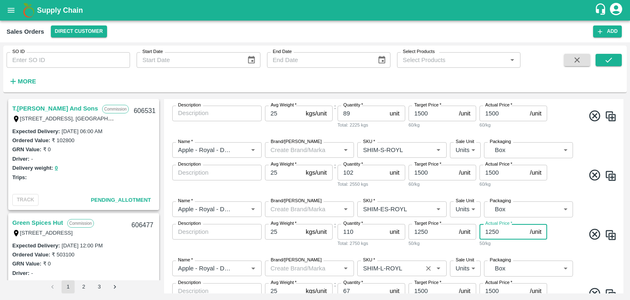
type input "1250"
click at [382, 268] on input "SKU   *" at bounding box center [390, 268] width 60 height 11
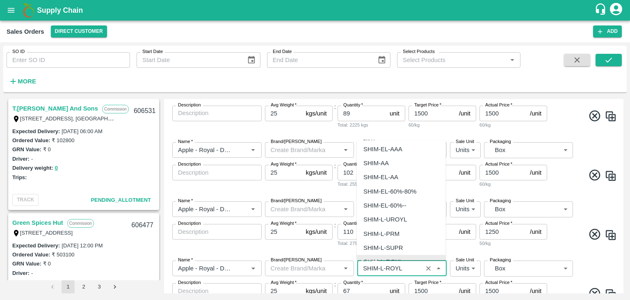
click at [382, 268] on input "SKU   *" at bounding box center [390, 268] width 60 height 11
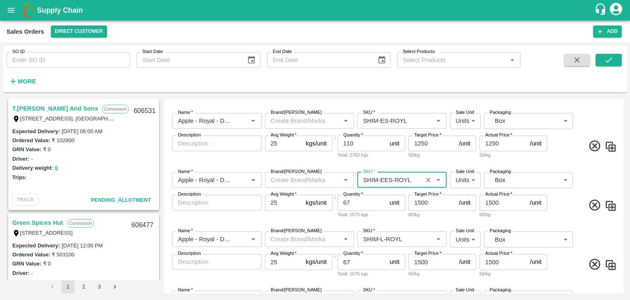
scroll to position [293, 0]
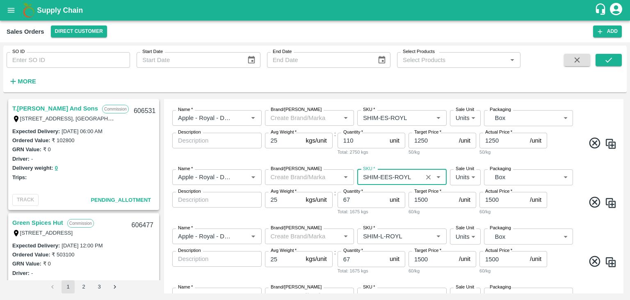
type input "SHIM-EES-ROYL"
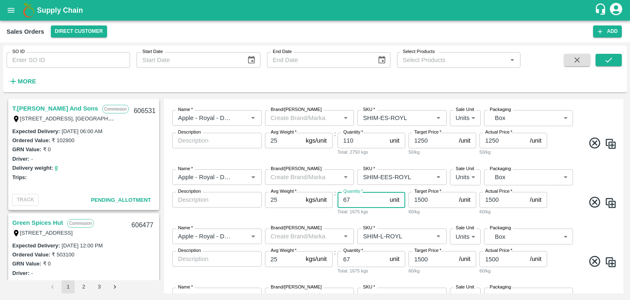
click at [354, 199] on input "67" at bounding box center [362, 200] width 49 height 16
type input "6"
type input "100"
click at [423, 199] on input "1500" at bounding box center [432, 200] width 47 height 16
type input "1190"
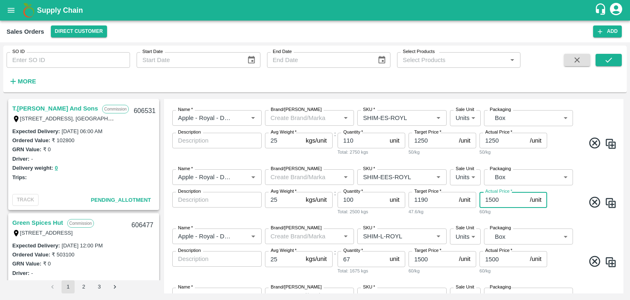
click at [495, 199] on input "1500" at bounding box center [503, 200] width 47 height 16
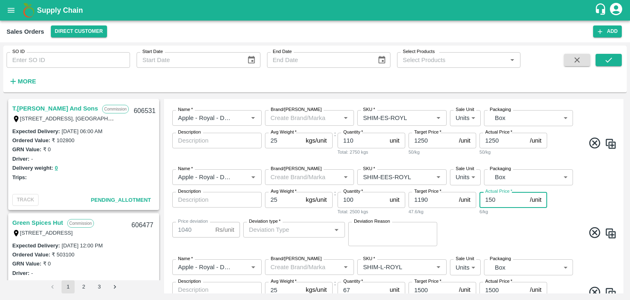
type input "10"
type input "1180"
type input "110"
type input "1080"
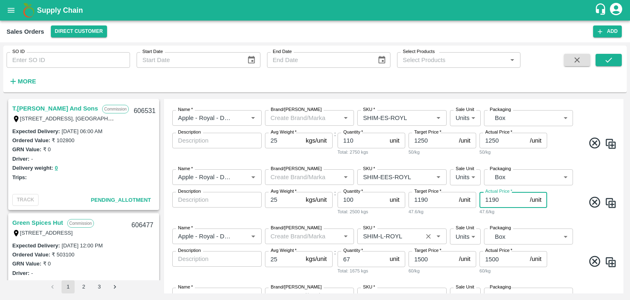
type input "1190"
click at [382, 235] on input "SKU   *" at bounding box center [390, 236] width 60 height 11
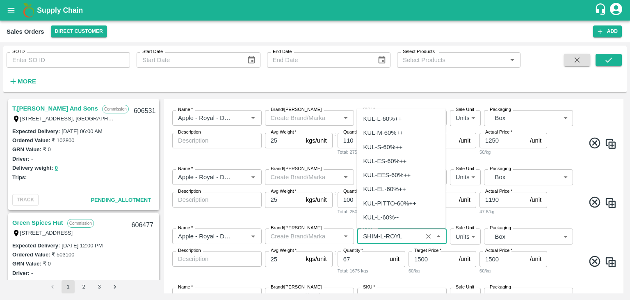
scroll to position [2191, 0]
click at [382, 235] on input "SKU   *" at bounding box center [390, 236] width 60 height 11
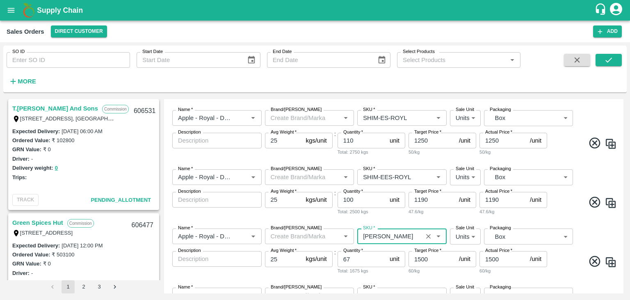
type input "[PERSON_NAME]"
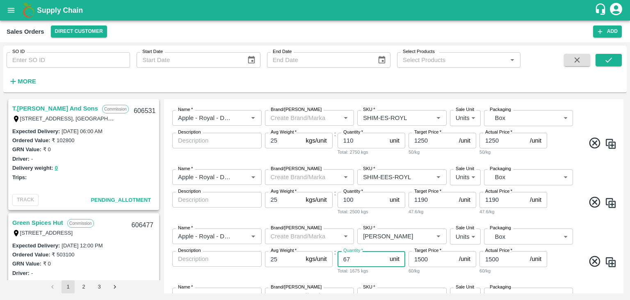
click at [369, 259] on input "67" at bounding box center [362, 259] width 49 height 16
type input "6"
type input "12"
click at [420, 258] on input "1500" at bounding box center [432, 259] width 47 height 16
type input "1200"
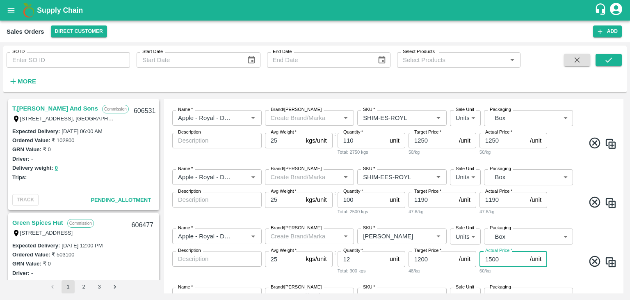
click at [491, 258] on input "1500" at bounding box center [503, 259] width 47 height 16
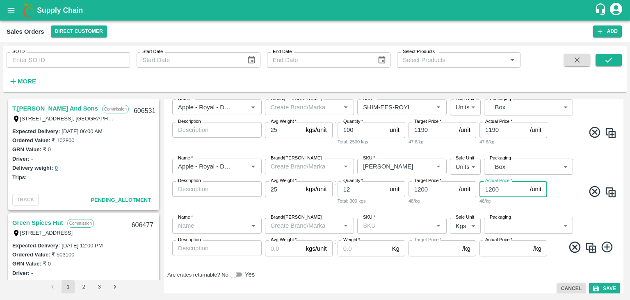
scroll to position [369, 0]
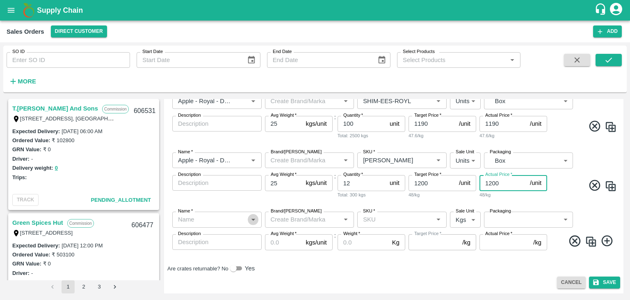
click at [252, 217] on icon "Open" at bounding box center [253, 219] width 9 height 9
type input "1200"
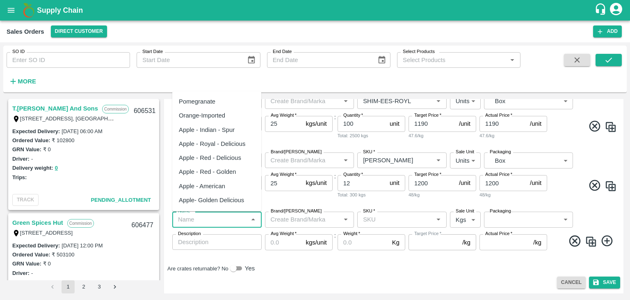
click at [238, 142] on div "Apple - Royal - Delicious" at bounding box center [212, 143] width 67 height 9
type input "Apple - Royal - Delicious"
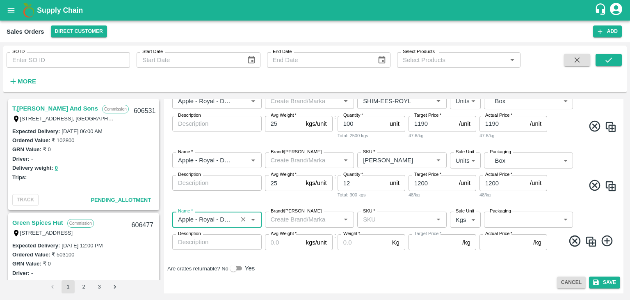
click at [394, 216] on input "SKU   *" at bounding box center [395, 219] width 71 height 11
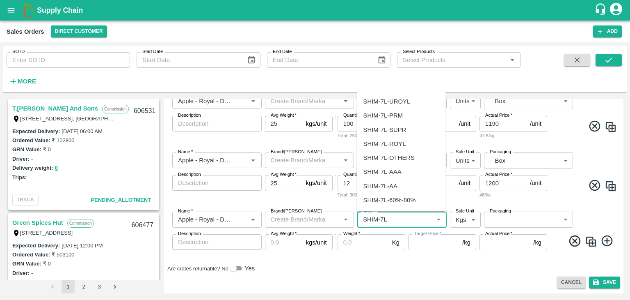
click at [394, 142] on div "SHIM-7L-ROYL" at bounding box center [385, 143] width 43 height 9
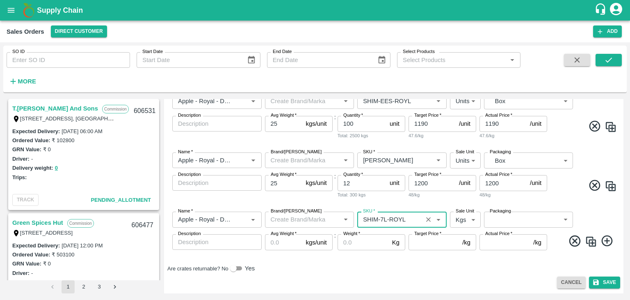
type input "SHIM-7L-ROYL"
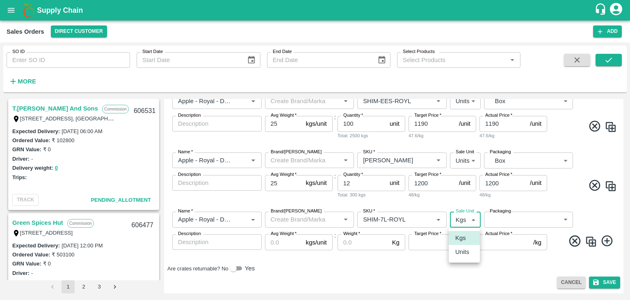
click at [463, 217] on body "Supply Chain Sales Orders Direct Customer Add SO ID SO ID Start Date Start Date…" at bounding box center [315, 150] width 630 height 300
click at [464, 252] on p "Units" at bounding box center [462, 251] width 14 height 9
type input "2"
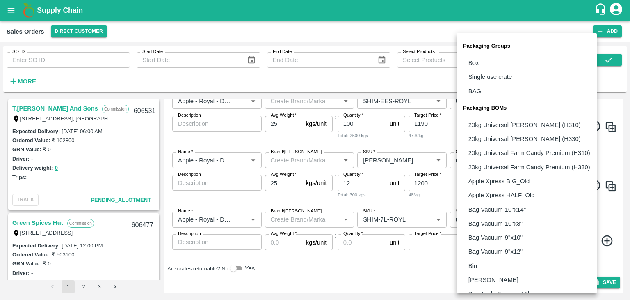
click at [545, 220] on body "Supply Chain Sales Orders Direct Customer Add SO ID SO ID Start Date Start Date…" at bounding box center [315, 150] width 630 height 300
click at [476, 63] on p "Box" at bounding box center [474, 62] width 11 height 9
type input "GRP/1"
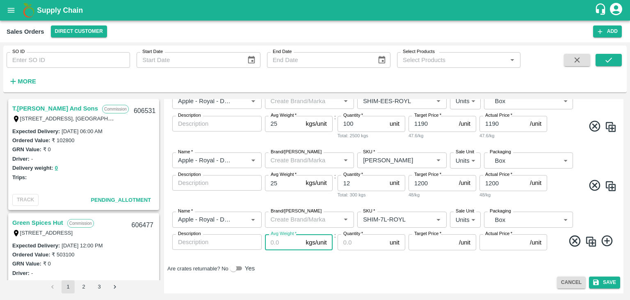
click at [278, 240] on input "Avg Weight   *" at bounding box center [284, 242] width 38 height 16
type input "25"
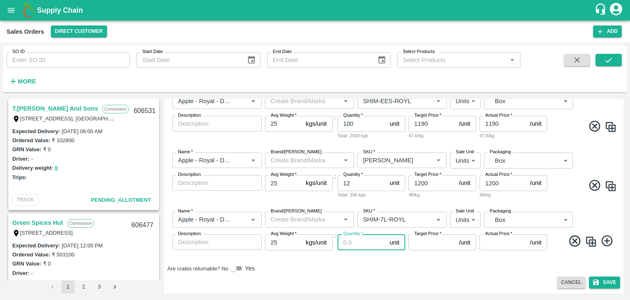
click at [358, 243] on input "Quantity   *" at bounding box center [362, 242] width 49 height 16
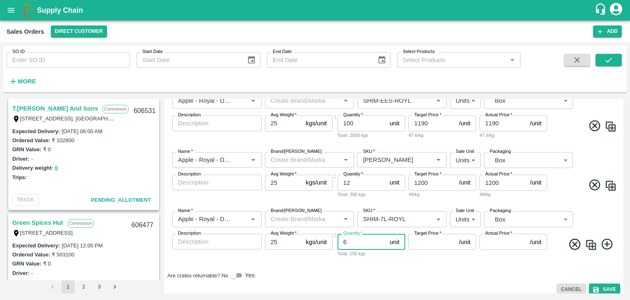
type input "6"
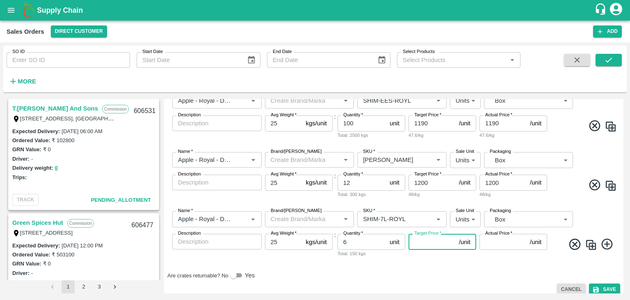
click at [417, 240] on input "Target Price   *" at bounding box center [432, 241] width 47 height 16
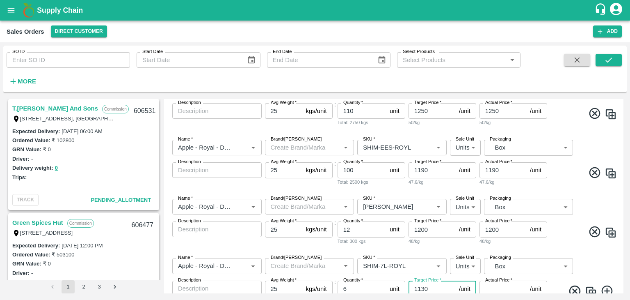
scroll to position [377, 0]
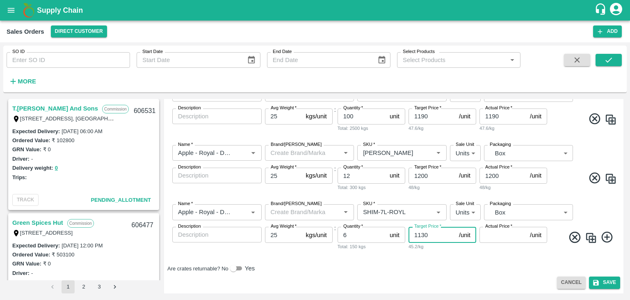
type input "1130"
click at [493, 235] on input "Actual Price   *" at bounding box center [503, 234] width 47 height 16
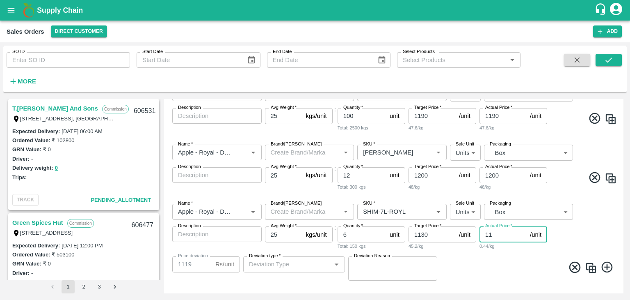
type input "113"
type input "1017"
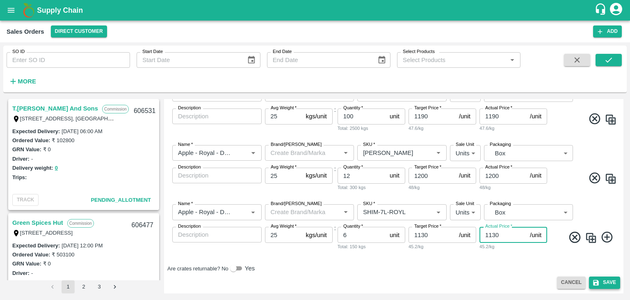
type input "1130"
click at [597, 281] on icon "submit" at bounding box center [595, 282] width 7 height 7
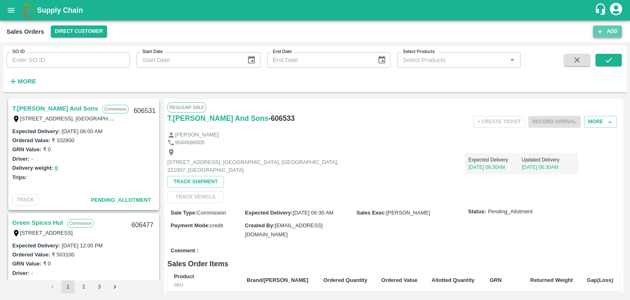
click at [610, 29] on button "Add" at bounding box center [607, 31] width 29 height 12
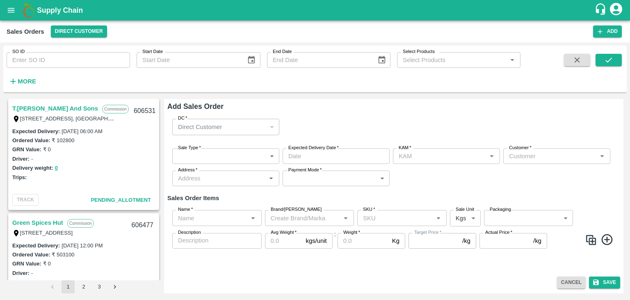
type input "[PERSON_NAME]"
click at [242, 156] on body "Supply Chain Sales Orders Direct Customer Add SO ID SO ID Start Date Start Date…" at bounding box center [315, 150] width 630 height 300
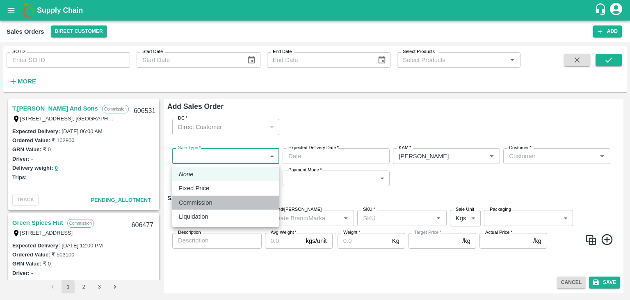
click at [206, 202] on p "Commission" at bounding box center [196, 202] width 34 height 9
type input "2"
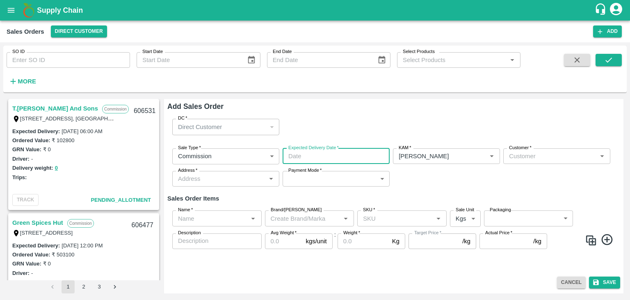
type input "DD/MM/YYYY hh:mm aa"
click at [307, 156] on input "DD/MM/YYYY hh:mm aa" at bounding box center [333, 156] width 101 height 16
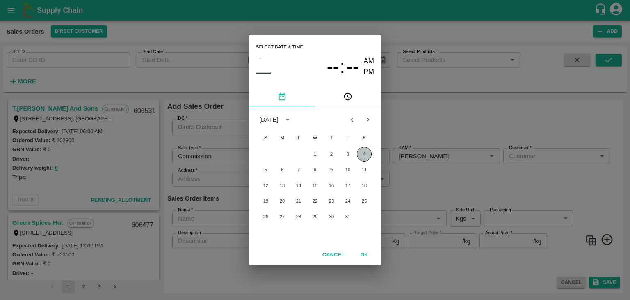
click at [362, 155] on button "4" at bounding box center [364, 153] width 15 height 15
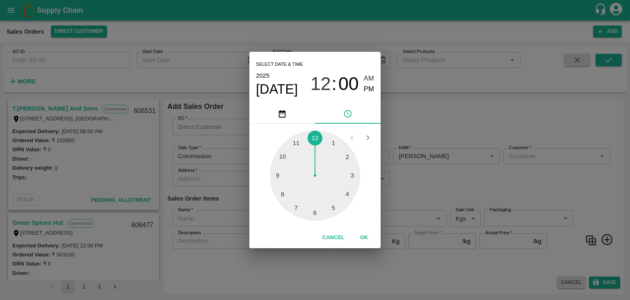
click at [315, 210] on div at bounding box center [315, 175] width 90 height 90
type input "[DATE] 06:00 AM"
click at [366, 77] on span "AM" at bounding box center [369, 78] width 11 height 11
click at [365, 233] on button "OK" at bounding box center [364, 237] width 26 height 14
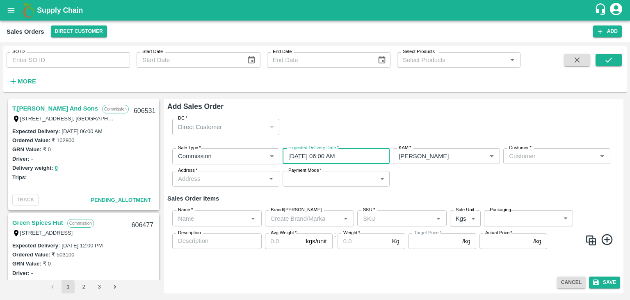
click at [529, 150] on span "*" at bounding box center [530, 147] width 3 height 5
click at [528, 151] on input "Customer   *" at bounding box center [550, 156] width 89 height 11
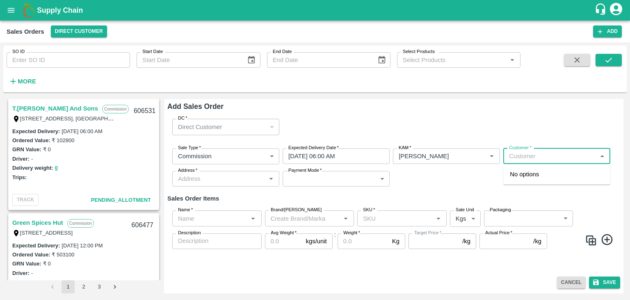
click at [521, 155] on input "Customer   *" at bounding box center [550, 156] width 89 height 11
click at [540, 175] on p "T.[PERSON_NAME] And Sons" at bounding box center [551, 173] width 82 height 9
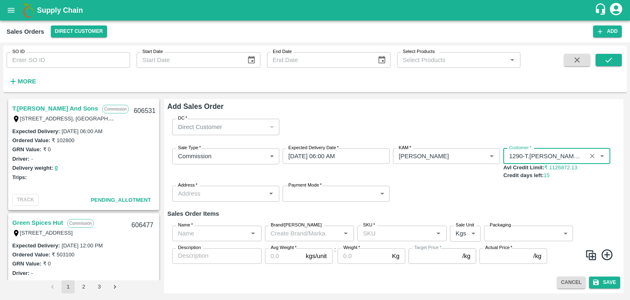
type input "1290-T.[PERSON_NAME] And Sons"
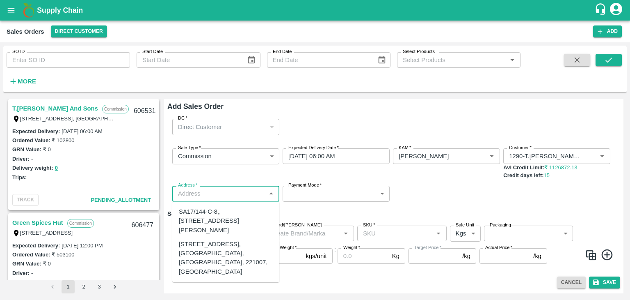
click at [227, 195] on input "Address   *" at bounding box center [219, 193] width 89 height 11
click at [216, 268] on div "[STREET_ADDRESS], [GEOGRAPHIC_DATA], [GEOGRAPHIC_DATA], 221007, [GEOGRAPHIC_DAT…" at bounding box center [226, 257] width 94 height 37
type input "[STREET_ADDRESS], [GEOGRAPHIC_DATA], [GEOGRAPHIC_DATA], 221007, [GEOGRAPHIC_DAT…"
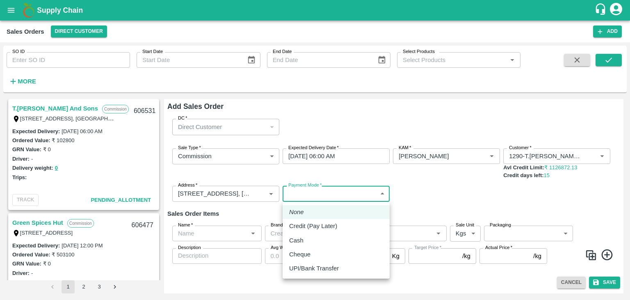
click at [305, 196] on body "Supply Chain Sales Orders Direct Customer Add SO ID SO ID Start Date Start Date…" at bounding box center [315, 150] width 630 height 300
click at [306, 225] on p "Credit (Pay Later)" at bounding box center [313, 225] width 48 height 9
type input "credit"
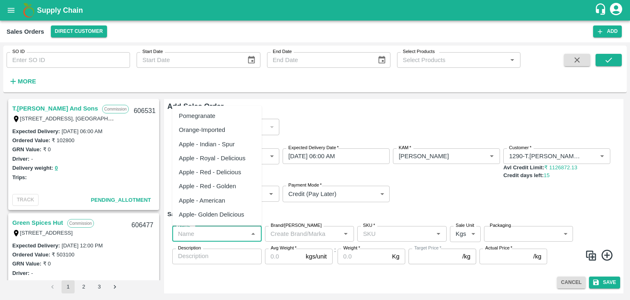
click at [195, 235] on input "Name   *" at bounding box center [210, 233] width 71 height 11
click at [210, 156] on div "Apple - Royal - Delicious" at bounding box center [212, 157] width 67 height 9
type input "Apple - Royal - Delicious"
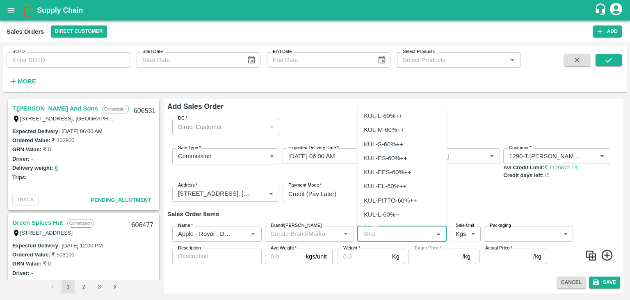
click at [385, 236] on input "SKU   *" at bounding box center [395, 233] width 71 height 11
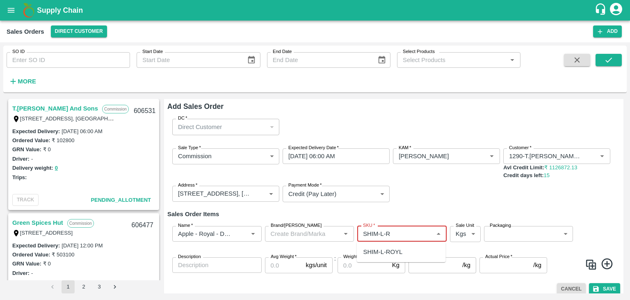
click at [379, 249] on div "SHIM-L-ROYL" at bounding box center [383, 251] width 39 height 9
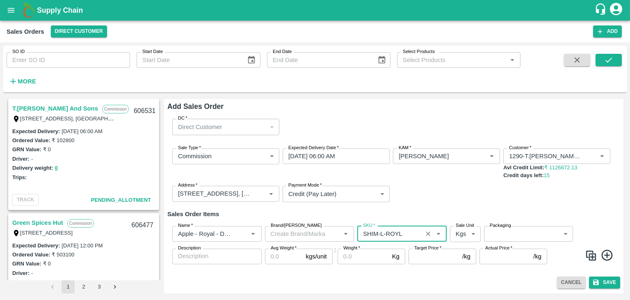
type input "SHIM-L-ROYL"
click at [472, 235] on body "Supply Chain Sales Orders Direct Customer Add SO ID SO ID Start Date Start Date…" at bounding box center [315, 150] width 630 height 300
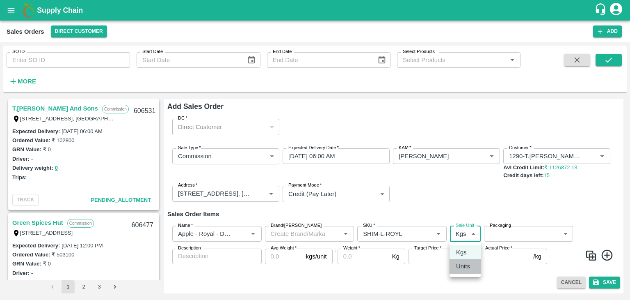
click at [464, 266] on p "Units" at bounding box center [463, 265] width 14 height 9
type input "2"
click at [537, 230] on body "Supply Chain Sales Orders Direct Customer Add SO ID SO ID Start Date Start Date…" at bounding box center [315, 150] width 630 height 300
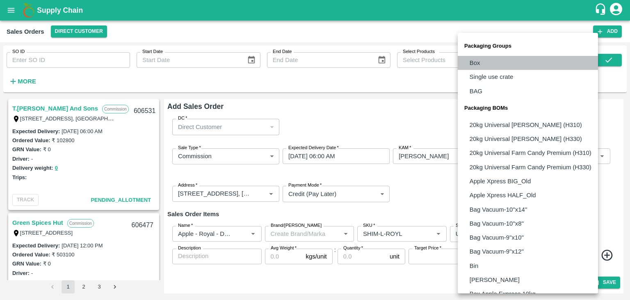
click at [481, 62] on li "Box" at bounding box center [528, 63] width 140 height 14
type input "GRP/1"
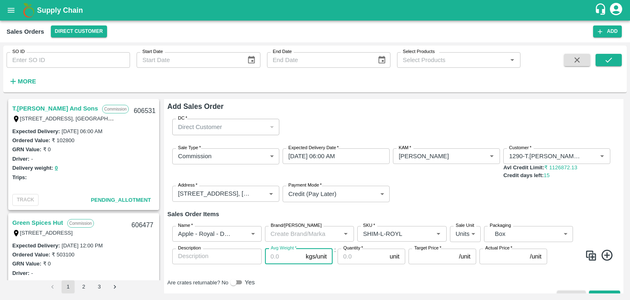
click at [279, 255] on input "Avg Weight   *" at bounding box center [284, 256] width 38 height 16
type input "25"
click at [354, 256] on input "Quantity   *" at bounding box center [362, 256] width 49 height 16
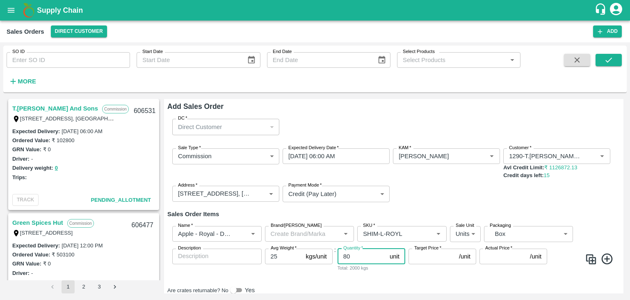
type input "80"
click at [428, 255] on input "Target Price   *" at bounding box center [432, 256] width 47 height 16
type input "1500"
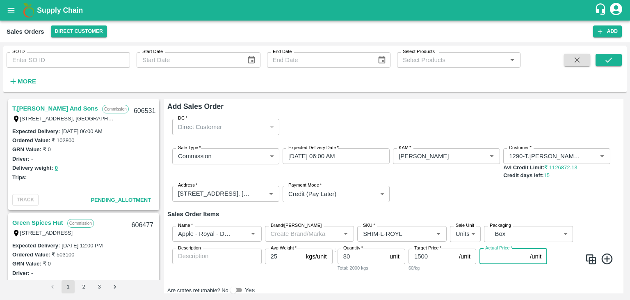
click at [489, 258] on input "Actual Price   *" at bounding box center [503, 256] width 47 height 16
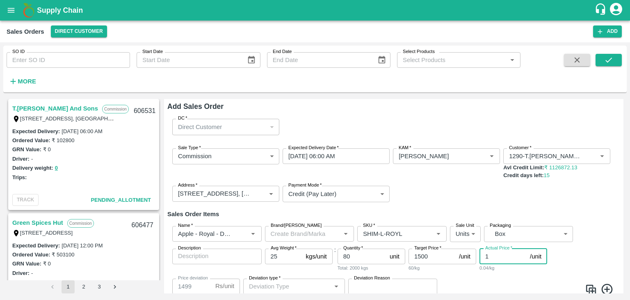
type input "15"
type input "1485"
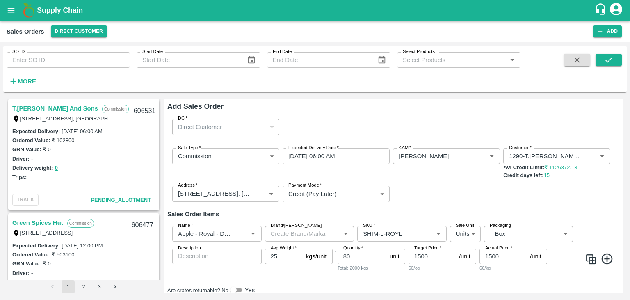
click at [607, 258] on icon at bounding box center [606, 258] width 11 height 11
click at [607, 258] on img at bounding box center [611, 259] width 12 height 12
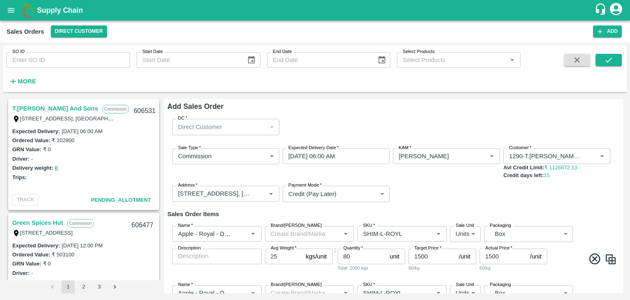
click at [607, 258] on img at bounding box center [611, 259] width 12 height 12
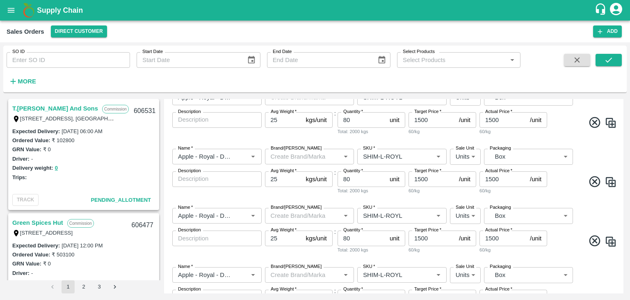
scroll to position [142, 0]
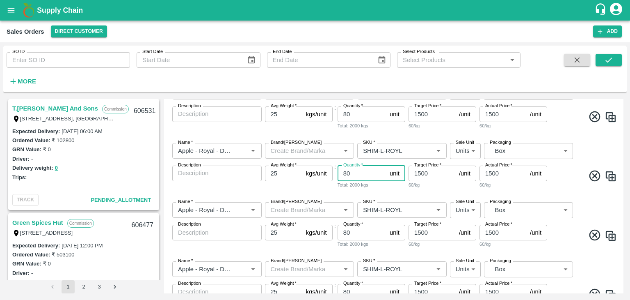
click at [351, 173] on input "80" at bounding box center [362, 173] width 49 height 16
click at [382, 151] on input "SKU   *" at bounding box center [390, 150] width 60 height 11
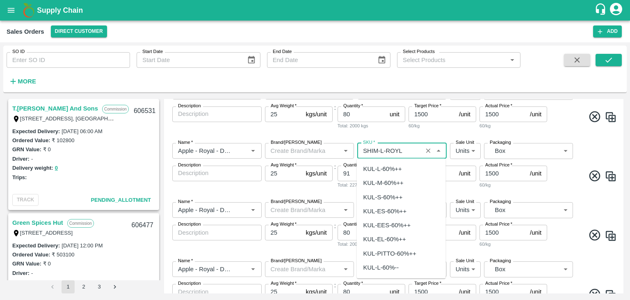
scroll to position [2191, 0]
click at [382, 151] on input "SKU   *" at bounding box center [390, 150] width 60 height 11
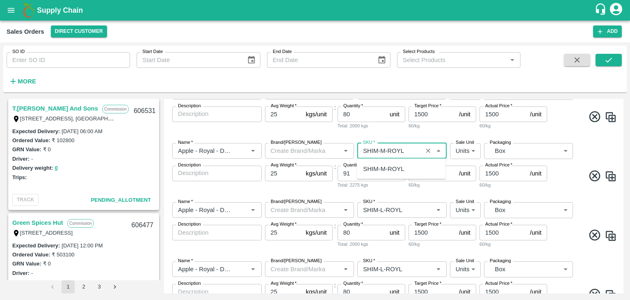
click at [383, 167] on div "SHIM-M-ROYL" at bounding box center [384, 168] width 41 height 9
click at [382, 210] on input "SKU   *" at bounding box center [390, 209] width 60 height 11
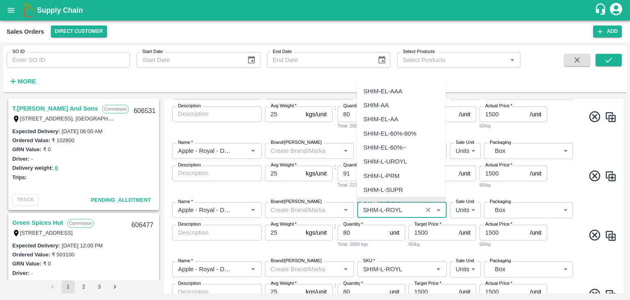
click at [382, 210] on input "SKU   *" at bounding box center [390, 209] width 60 height 11
click at [350, 233] on input "80" at bounding box center [362, 232] width 49 height 16
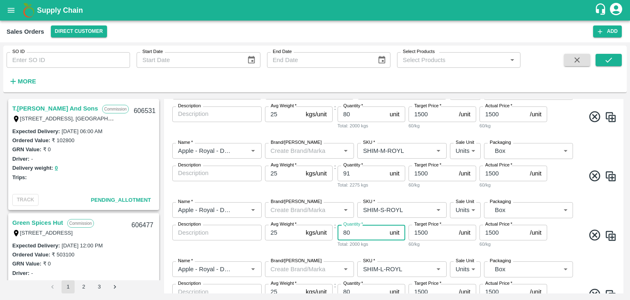
click at [350, 233] on input "80" at bounding box center [362, 232] width 49 height 16
click at [382, 269] on input "SKU   *" at bounding box center [390, 268] width 60 height 11
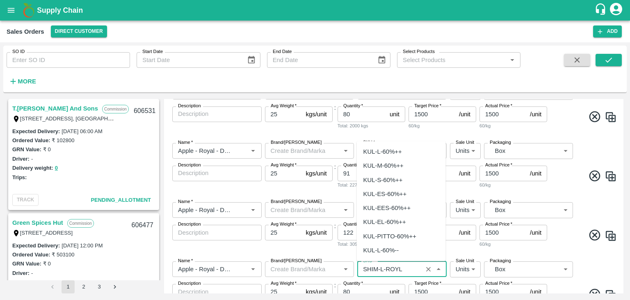
click at [382, 269] on input "SKU   *" at bounding box center [390, 268] width 60 height 11
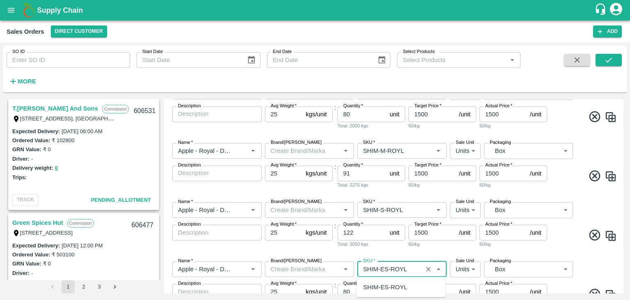
click at [381, 286] on div "SHIM-ES-ROYL" at bounding box center [386, 286] width 44 height 9
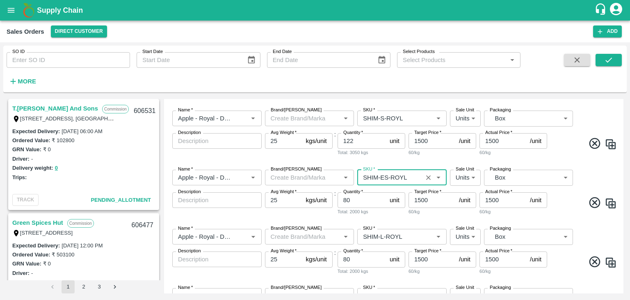
scroll to position [235, 0]
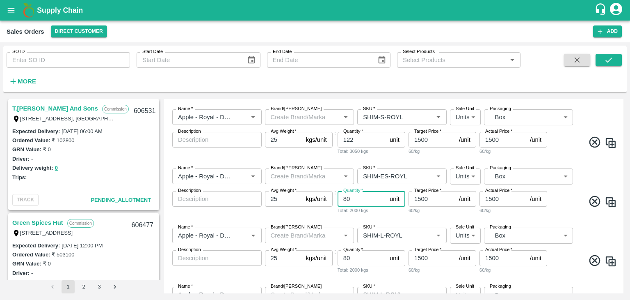
click at [352, 201] on input "80" at bounding box center [362, 199] width 49 height 16
click at [429, 199] on input "1500" at bounding box center [432, 199] width 47 height 16
click at [503, 201] on input "1500" at bounding box center [503, 199] width 47 height 16
click at [382, 234] on input "SKU   *" at bounding box center [390, 235] width 60 height 11
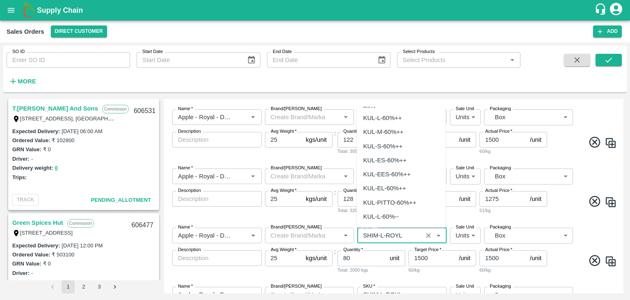
scroll to position [2191, 0]
click at [382, 234] on input "SKU   *" at bounding box center [390, 235] width 60 height 11
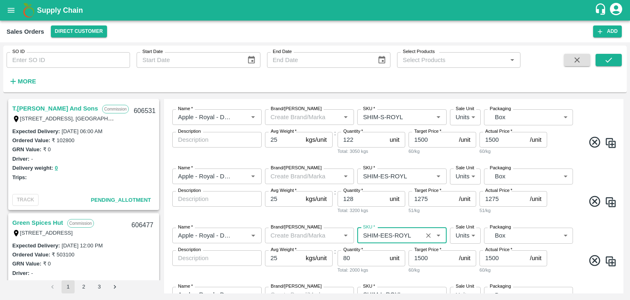
click at [348, 258] on input "80" at bounding box center [362, 258] width 49 height 16
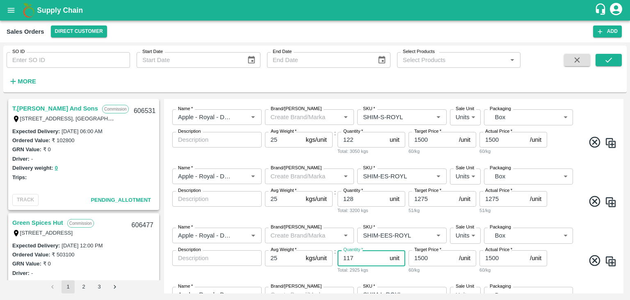
click at [427, 257] on input "1500" at bounding box center [432, 258] width 47 height 16
click at [500, 257] on input "1500" at bounding box center [503, 258] width 47 height 16
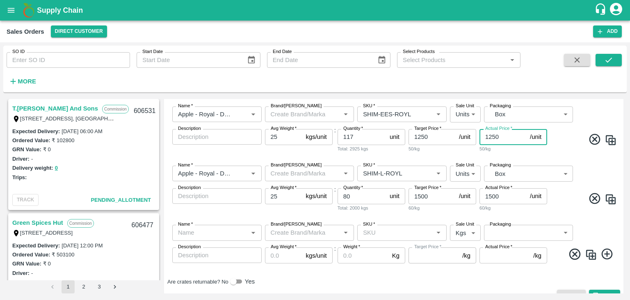
scroll to position [358, 0]
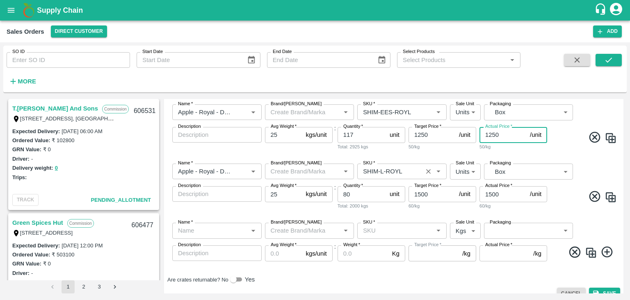
click at [384, 172] on input "SKU   *" at bounding box center [390, 171] width 60 height 11
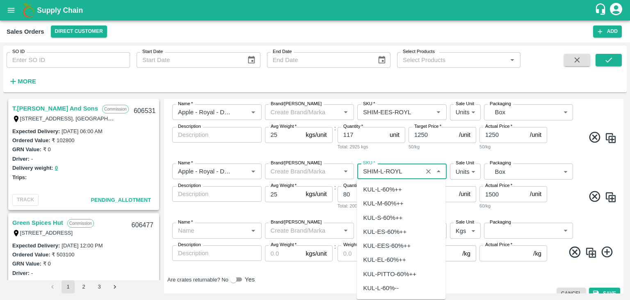
scroll to position [2191, 0]
click at [384, 172] on input "SKU   *" at bounding box center [390, 171] width 60 height 11
click at [384, 170] on input "SKU   *" at bounding box center [390, 171] width 60 height 11
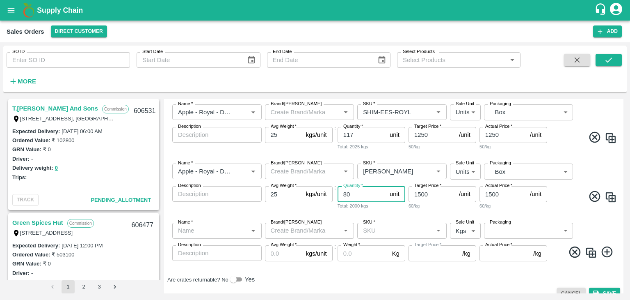
click at [352, 194] on input "80" at bounding box center [362, 194] width 49 height 16
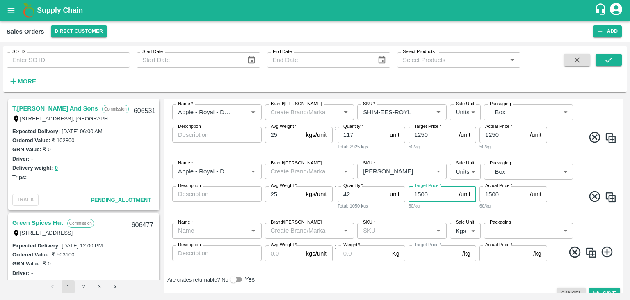
click at [429, 192] on input "1500" at bounding box center [432, 194] width 47 height 16
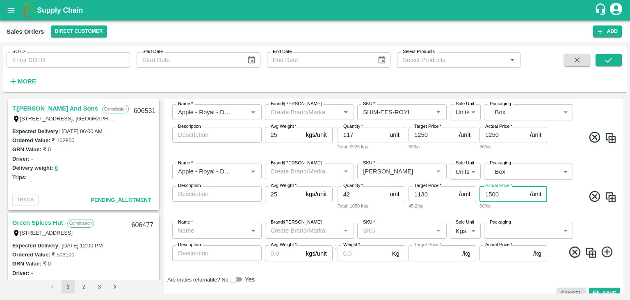
click at [504, 189] on input "1500" at bounding box center [503, 194] width 47 height 16
click at [373, 230] on input "SKU   *" at bounding box center [395, 230] width 71 height 11
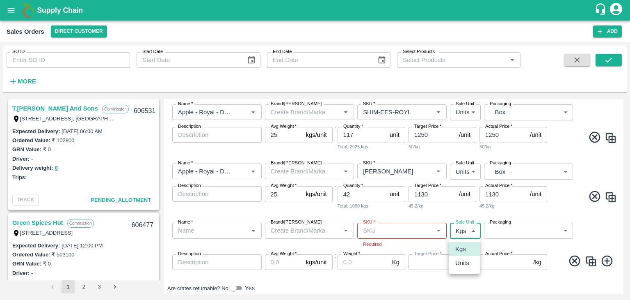
click at [469, 230] on body "Supply Chain Sales Orders Direct Customer Add SO ID SO ID Start Date Start Date…" at bounding box center [315, 150] width 630 height 300
click at [465, 262] on p "Units" at bounding box center [462, 262] width 14 height 9
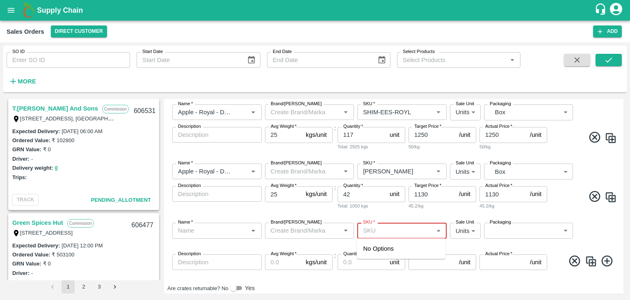
click at [380, 229] on input "SKU   *" at bounding box center [395, 230] width 71 height 11
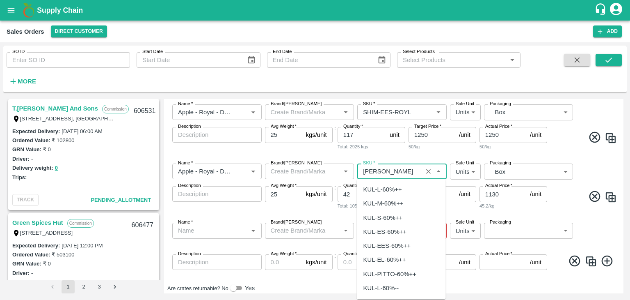
scroll to position [2824, 0]
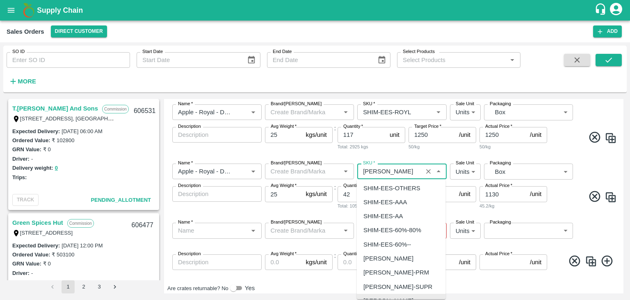
drag, startPoint x: 417, startPoint y: 169, endPoint x: 364, endPoint y: 171, distance: 52.9
drag, startPoint x: 364, startPoint y: 171, endPoint x: 405, endPoint y: 171, distance: 41.4
drag, startPoint x: 405, startPoint y: 171, endPoint x: 411, endPoint y: 176, distance: 7.6
click at [411, 176] on div "SKU   *" at bounding box center [401, 171] width 89 height 16
drag, startPoint x: 417, startPoint y: 171, endPoint x: 404, endPoint y: 172, distance: 13.2
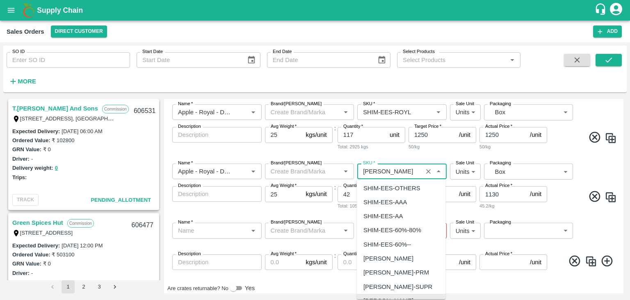
drag, startPoint x: 404, startPoint y: 172, endPoint x: 414, endPoint y: 173, distance: 9.9
click at [414, 173] on input "SKU   *" at bounding box center [390, 171] width 60 height 11
drag, startPoint x: 415, startPoint y: 172, endPoint x: 363, endPoint y: 170, distance: 52.5
click at [363, 170] on input "SKU   *" at bounding box center [390, 171] width 60 height 11
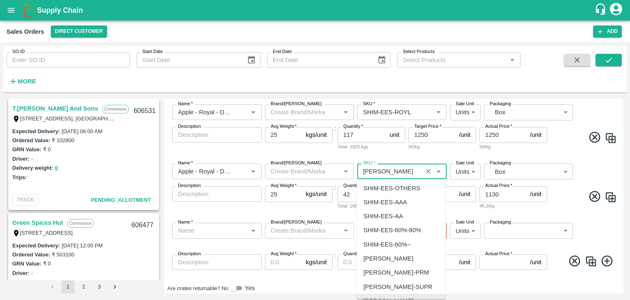
click at [363, 170] on input "SKU   *" at bounding box center [390, 171] width 60 height 11
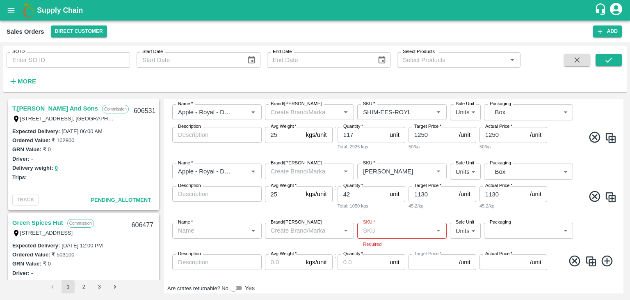
click at [490, 251] on label "Actual Price   *" at bounding box center [498, 253] width 27 height 7
click at [490, 254] on input "Actual Price   *" at bounding box center [503, 262] width 47 height 16
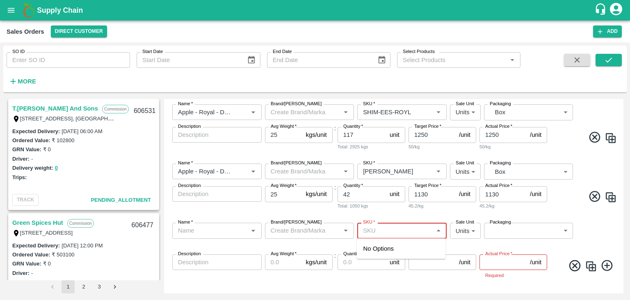
click at [382, 230] on input "SKU   *" at bounding box center [395, 230] width 71 height 11
click at [413, 230] on input "SKU   *" at bounding box center [395, 230] width 71 height 11
click at [422, 230] on input "SKU   *" at bounding box center [395, 230] width 71 height 11
click at [417, 231] on input "SKU   *" at bounding box center [395, 230] width 71 height 11
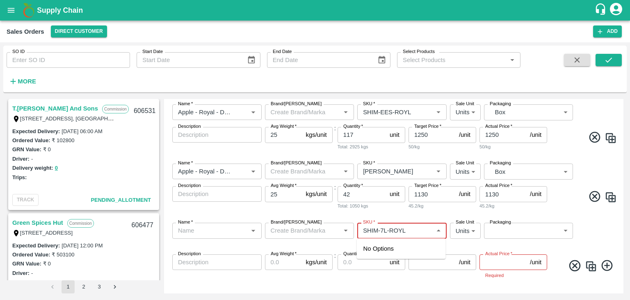
click at [417, 231] on input "SKU   *" at bounding box center [395, 230] width 71 height 11
click at [418, 231] on input "SKU   *" at bounding box center [395, 230] width 71 height 11
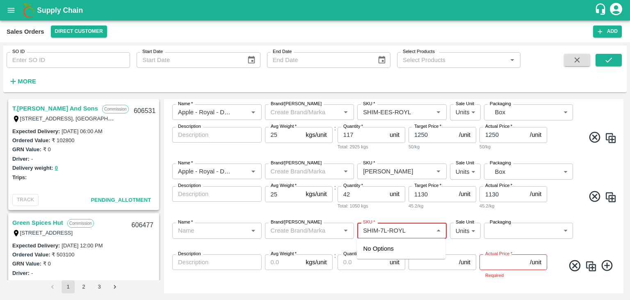
click at [418, 231] on input "SKU   *" at bounding box center [395, 230] width 71 height 11
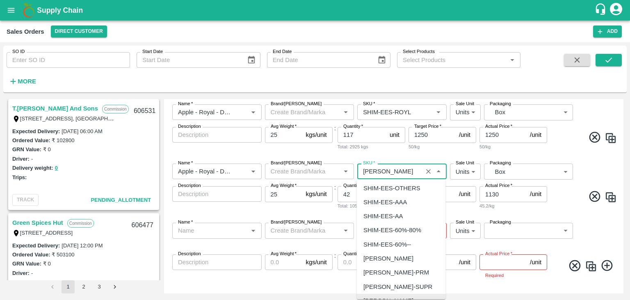
drag, startPoint x: 361, startPoint y: 170, endPoint x: 404, endPoint y: 173, distance: 42.7
drag, startPoint x: 404, startPoint y: 173, endPoint x: 468, endPoint y: 286, distance: 130.3
click at [468, 286] on div "DC   * Direct Customer 6 DC Sale Type   * Commission 2 Sale Type Expected Deliv…" at bounding box center [393, 27] width 453 height 547
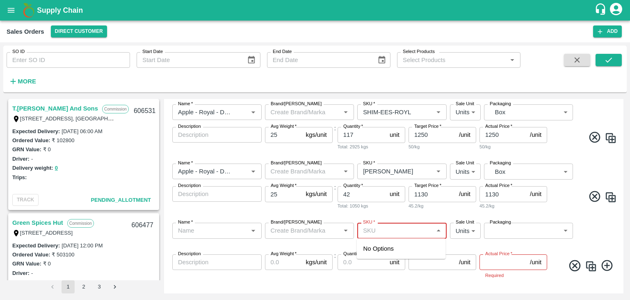
click at [383, 231] on input "SKU   *" at bounding box center [395, 230] width 71 height 11
click at [420, 230] on input "SKU   *" at bounding box center [395, 230] width 71 height 11
click at [426, 231] on input "SKU   *" at bounding box center [395, 230] width 71 height 11
click at [382, 250] on span "No Options" at bounding box center [379, 248] width 30 height 7
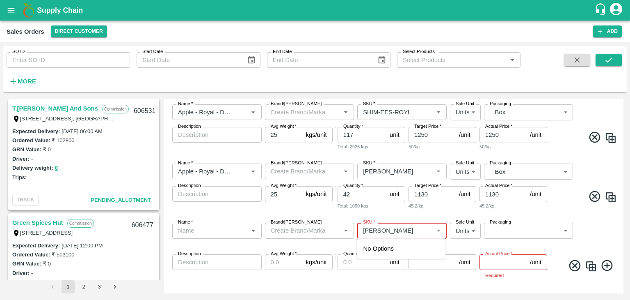
click at [210, 235] on input "Name   *" at bounding box center [210, 230] width 71 height 11
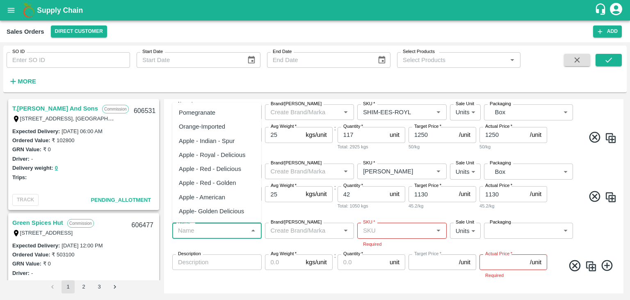
click at [214, 156] on div "Apple - Royal - Delicious" at bounding box center [212, 154] width 67 height 9
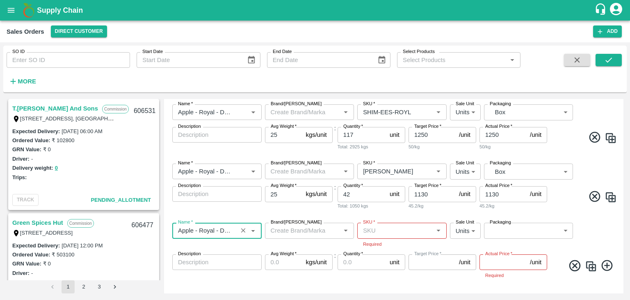
click at [372, 232] on input "SKU   *" at bounding box center [395, 230] width 71 height 11
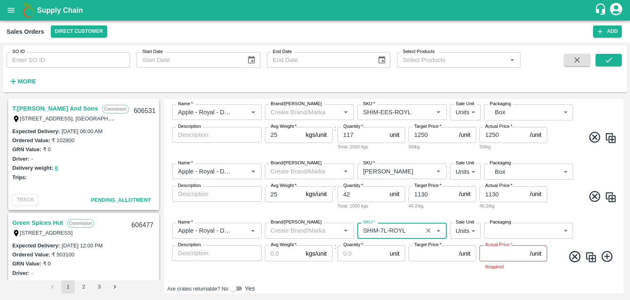
click at [502, 227] on body "Supply Chain Sales Orders Direct Customer Add SO ID SO ID Start Date Start Date…" at bounding box center [315, 150] width 630 height 300
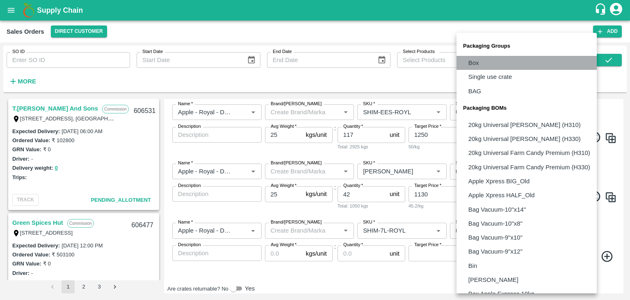
click at [478, 65] on p "Box" at bounding box center [474, 62] width 11 height 9
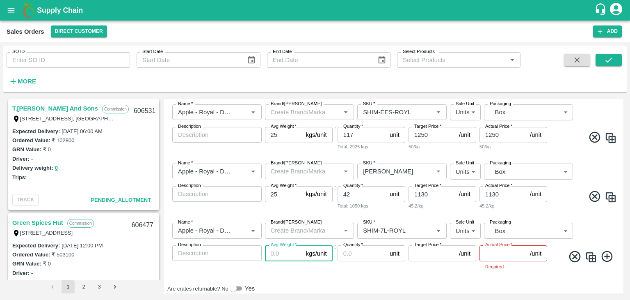
click at [286, 255] on input "Avg Weight   *" at bounding box center [284, 253] width 38 height 16
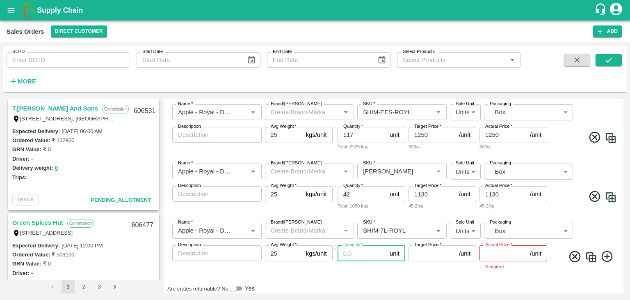
click at [348, 250] on input "Quantity   *" at bounding box center [362, 253] width 49 height 16
click at [432, 253] on input "Target Price   *" at bounding box center [432, 253] width 47 height 16
click at [491, 254] on input "Actual Price   *" at bounding box center [503, 253] width 47 height 16
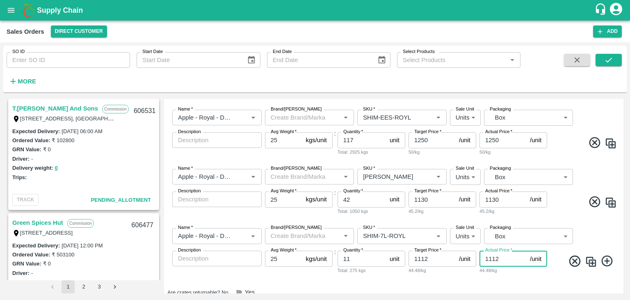
scroll to position [377, 0]
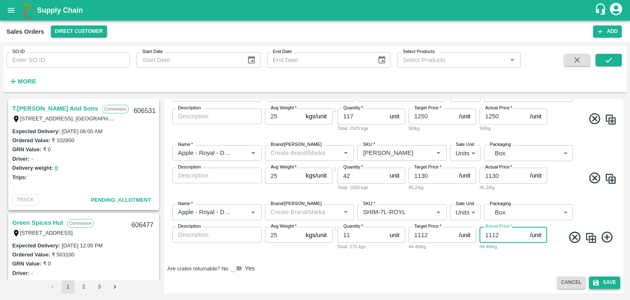
click at [606, 283] on button "Save" at bounding box center [604, 282] width 31 height 12
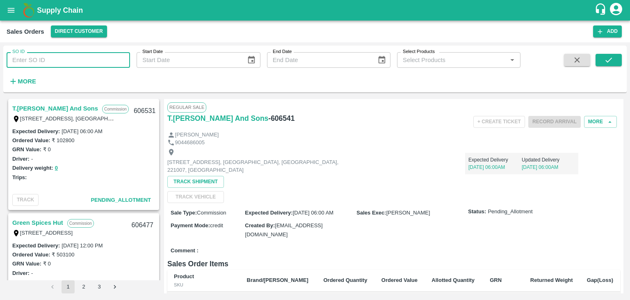
click at [67, 57] on input "SO ID" at bounding box center [68, 60] width 123 height 16
click at [35, 61] on input "SO ID" at bounding box center [68, 60] width 123 height 16
click at [610, 58] on icon "submit" at bounding box center [608, 59] width 9 height 9
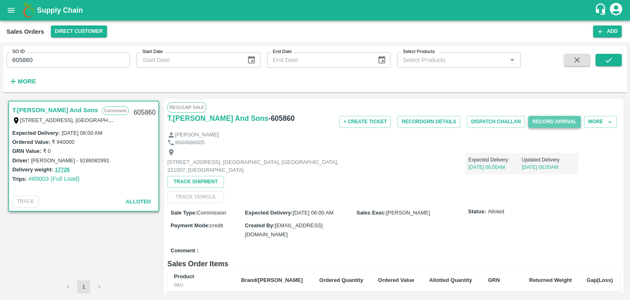
click at [552, 120] on button "Record Arrival" at bounding box center [554, 122] width 53 height 12
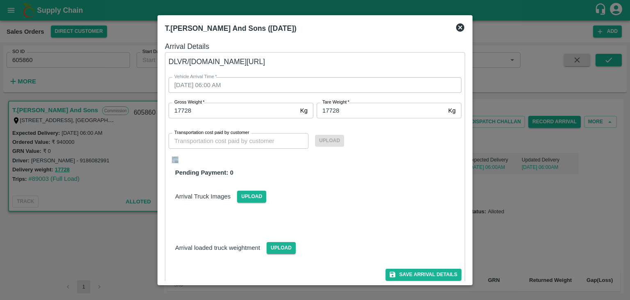
click at [176, 158] on img at bounding box center [175, 159] width 7 height 7
click at [420, 275] on button "Save Arrival Details" at bounding box center [424, 274] width 76 height 12
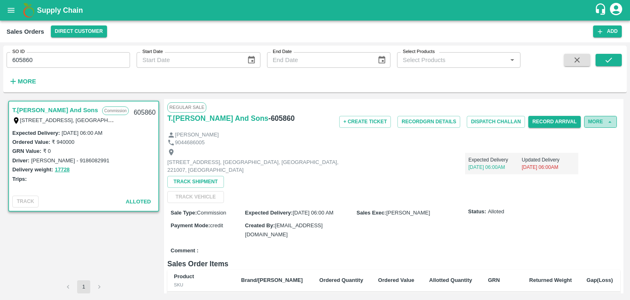
click at [599, 121] on button "More" at bounding box center [600, 122] width 33 height 12
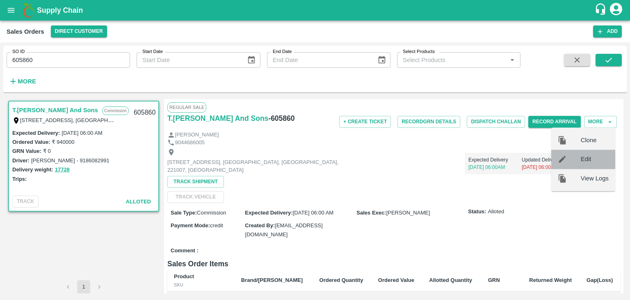
click at [591, 160] on span "Edit" at bounding box center [595, 159] width 28 height 9
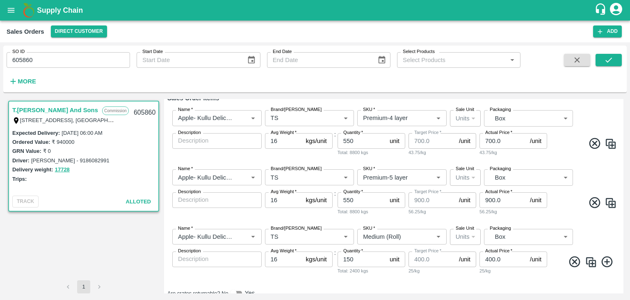
scroll to position [98, 0]
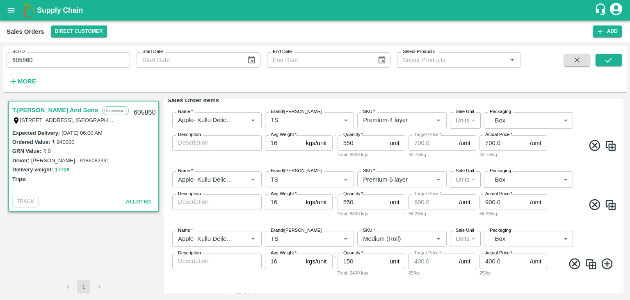
click at [616, 11] on icon "account of current user" at bounding box center [616, 9] width 15 height 15
click at [585, 47] on li "Logout" at bounding box center [596, 44] width 63 height 14
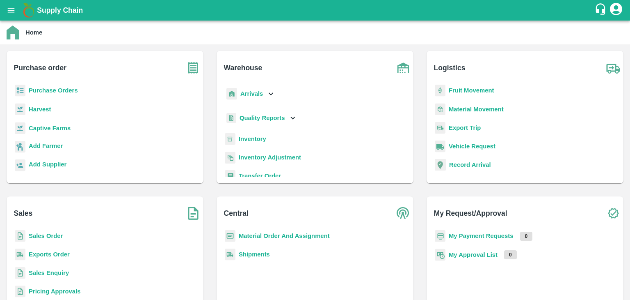
click at [41, 236] on b "Sales Order" at bounding box center [46, 235] width 34 height 7
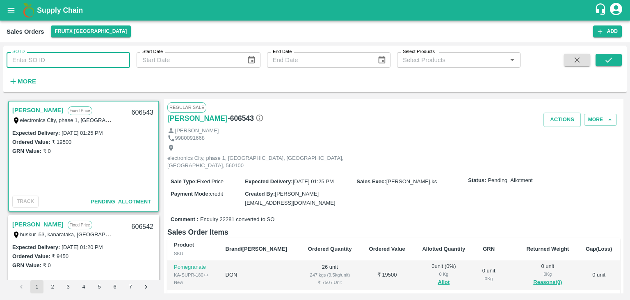
click at [56, 63] on input "SO ID" at bounding box center [68, 60] width 123 height 16
click at [615, 61] on button "submit" at bounding box center [609, 60] width 26 height 12
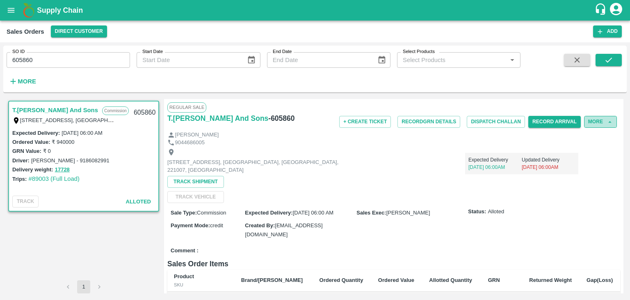
click at [596, 119] on button "More" at bounding box center [600, 122] width 33 height 12
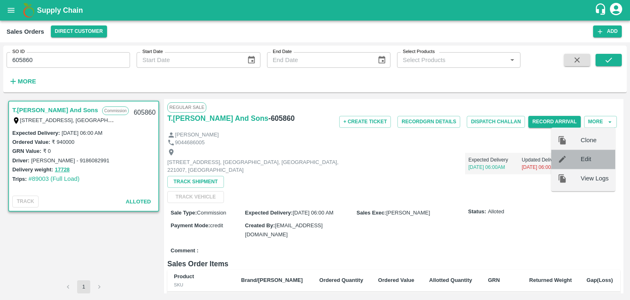
click at [591, 160] on span "Edit" at bounding box center [595, 159] width 28 height 9
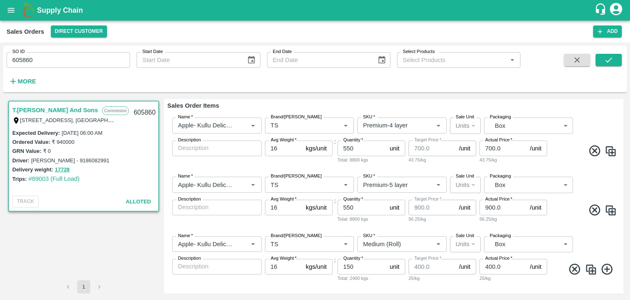
scroll to position [92, 0]
click at [354, 267] on input "150" at bounding box center [362, 267] width 49 height 16
click at [356, 146] on input "550" at bounding box center [362, 149] width 49 height 16
click at [361, 209] on input "550" at bounding box center [362, 208] width 49 height 16
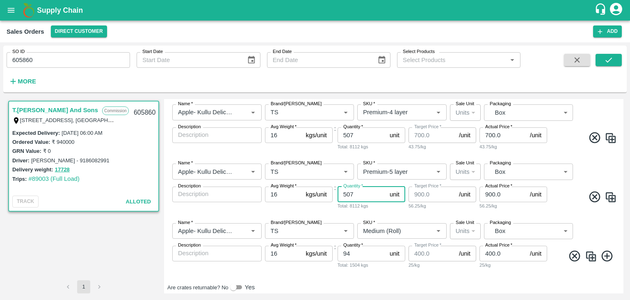
scroll to position [107, 0]
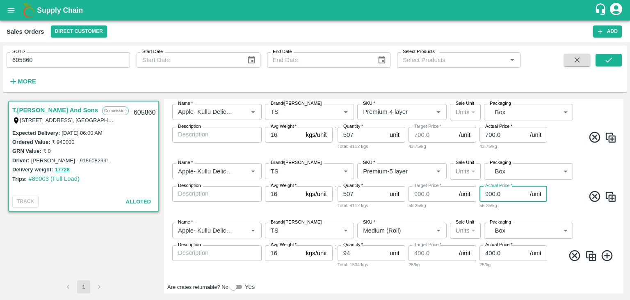
click at [505, 193] on input "900.0" at bounding box center [503, 194] width 47 height 16
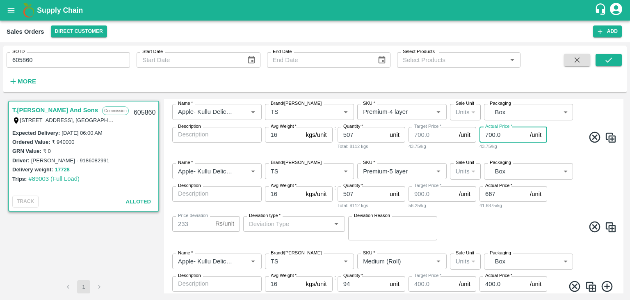
click at [502, 133] on input "700.0" at bounding box center [503, 135] width 47 height 16
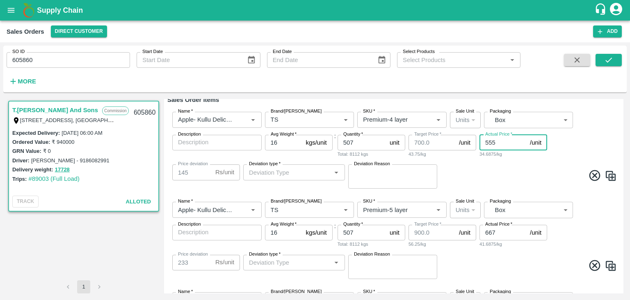
scroll to position [102, 0]
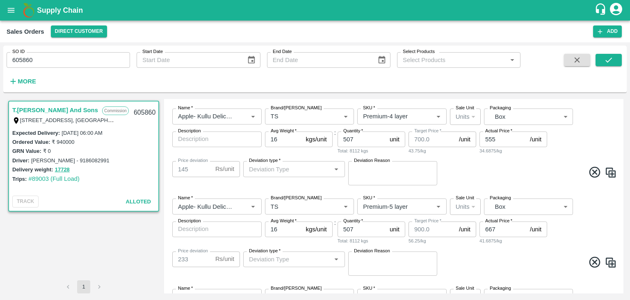
click at [622, 162] on div "T.[PERSON_NAME] And Sons Commission Shop [STREET_ADDRESS] 221007, [GEOGRAPHIC_D…" at bounding box center [315, 196] width 624 height 201
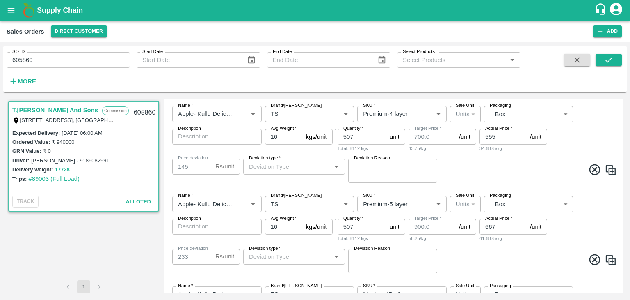
scroll to position [187, 0]
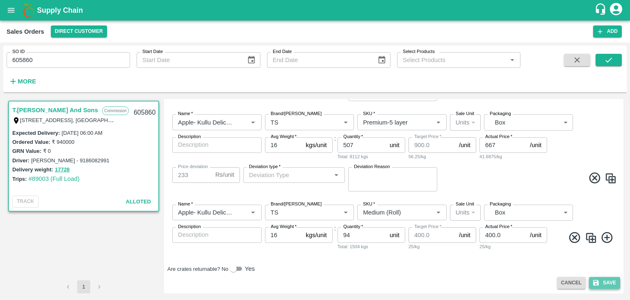
click at [602, 281] on button "Save" at bounding box center [604, 283] width 31 height 12
